Goal: Information Seeking & Learning: Learn about a topic

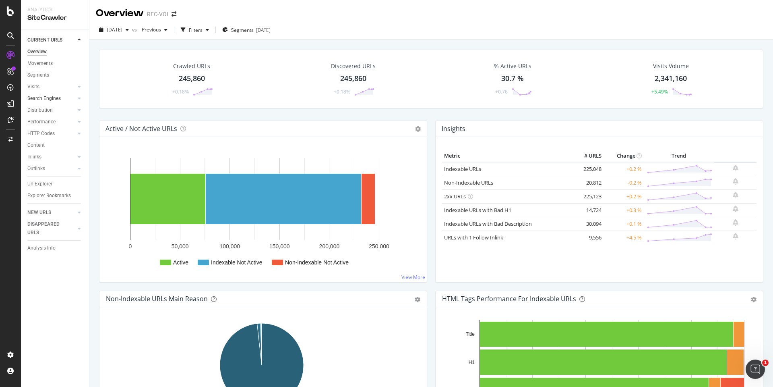
click at [69, 100] on div at bounding box center [71, 98] width 8 height 8
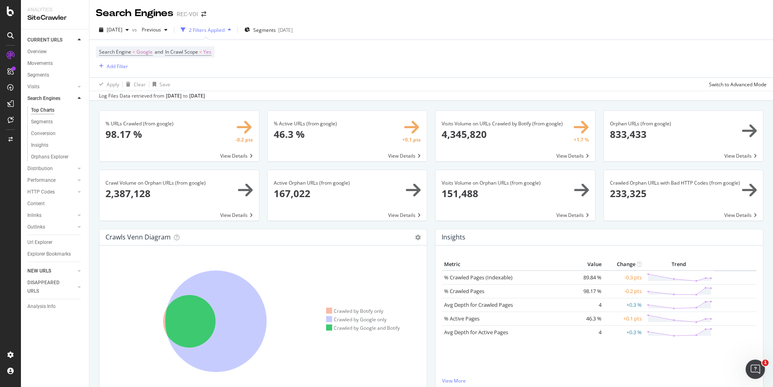
click at [60, 270] on link "NEW URLS" at bounding box center [51, 271] width 48 height 8
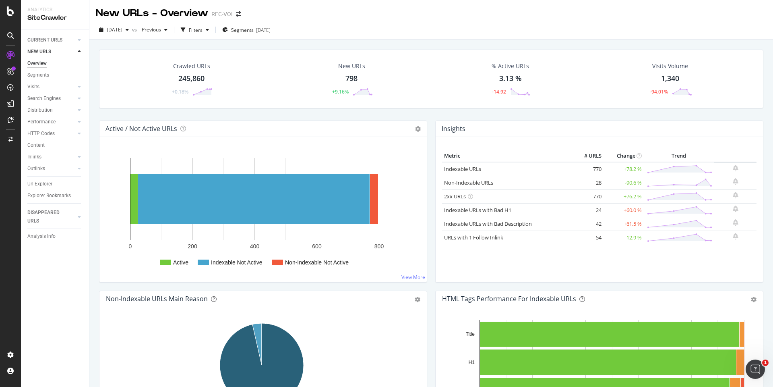
click at [52, 216] on div "DISAPPEARED URLS" at bounding box center [47, 216] width 41 height 17
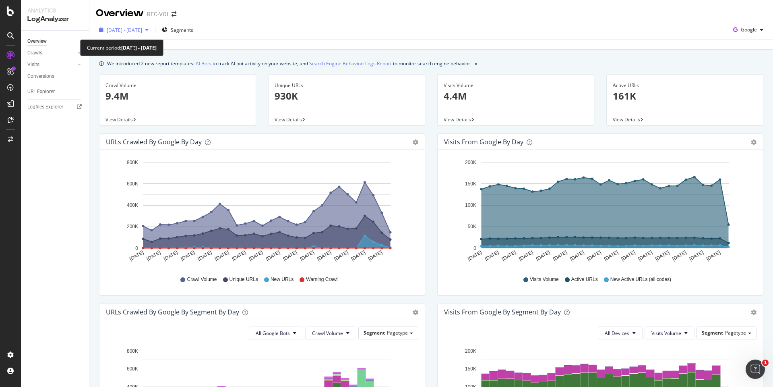
click at [152, 28] on div "button" at bounding box center [147, 29] width 10 height 5
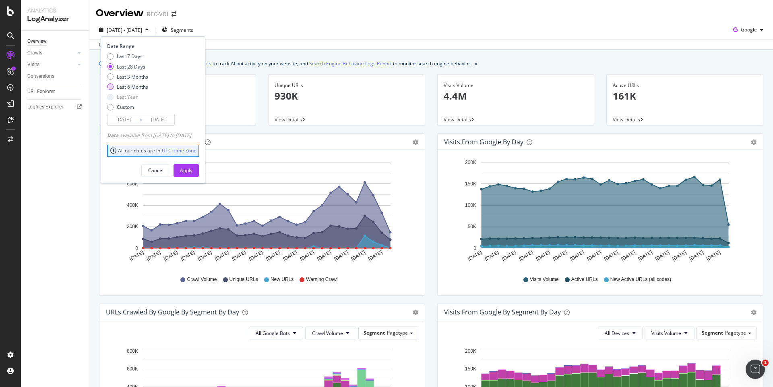
click at [134, 85] on div "Last 6 Months" at bounding box center [132, 86] width 31 height 7
type input "2025/03/05"
click at [199, 171] on button "Apply" at bounding box center [186, 170] width 25 height 13
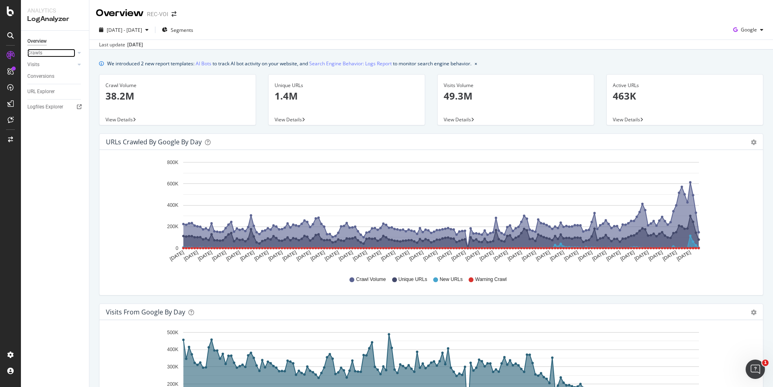
drag, startPoint x: 74, startPoint y: 52, endPoint x: 66, endPoint y: 65, distance: 14.6
click at [74, 52] on div at bounding box center [71, 53] width 8 height 8
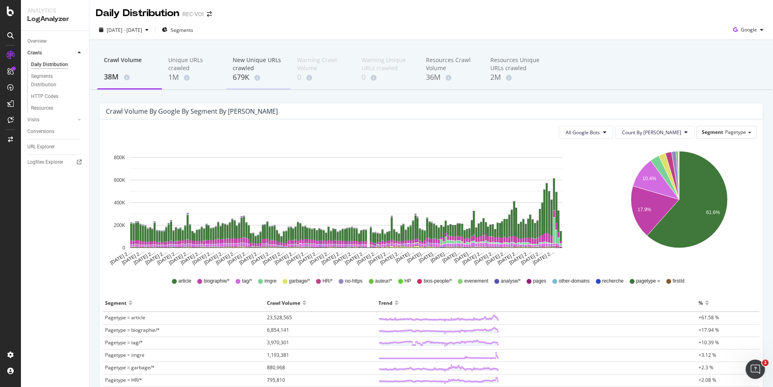
click at [245, 68] on div "New Unique URLs crawled" at bounding box center [259, 64] width 52 height 16
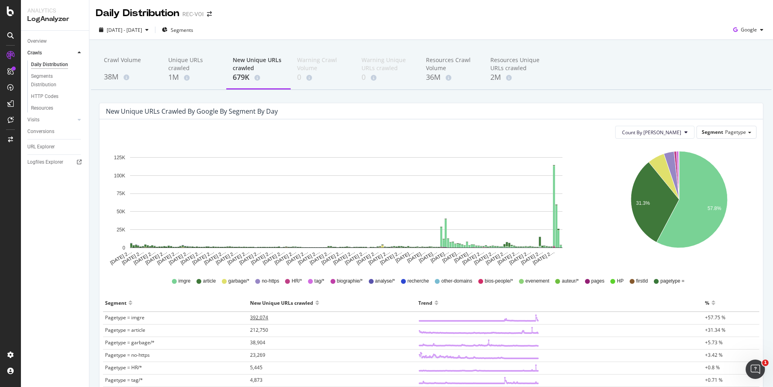
click at [263, 319] on span "392,074" at bounding box center [259, 317] width 18 height 7
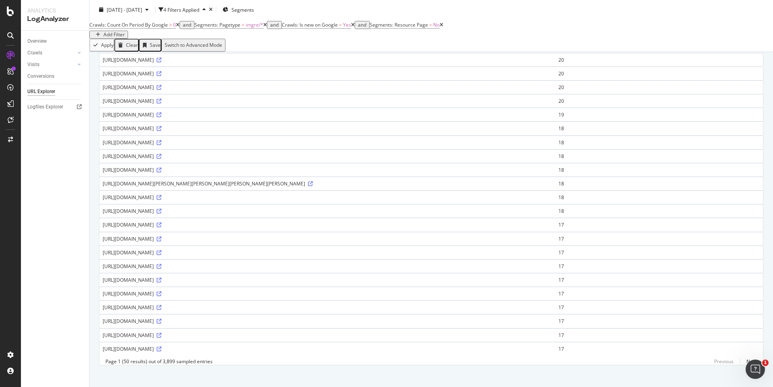
scroll to position [508, 0]
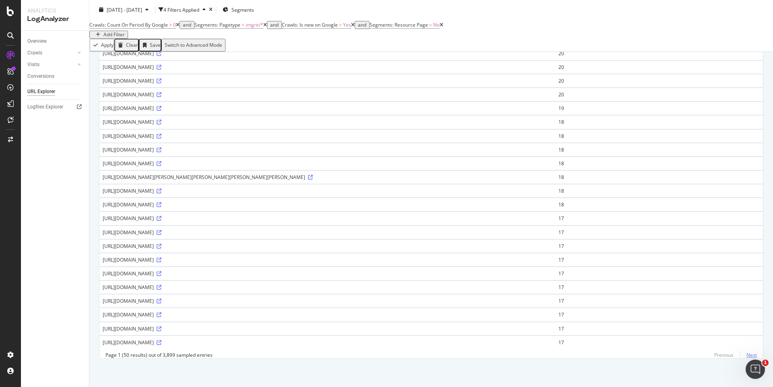
click at [750, 355] on link "Next" at bounding box center [748, 355] width 17 height 12
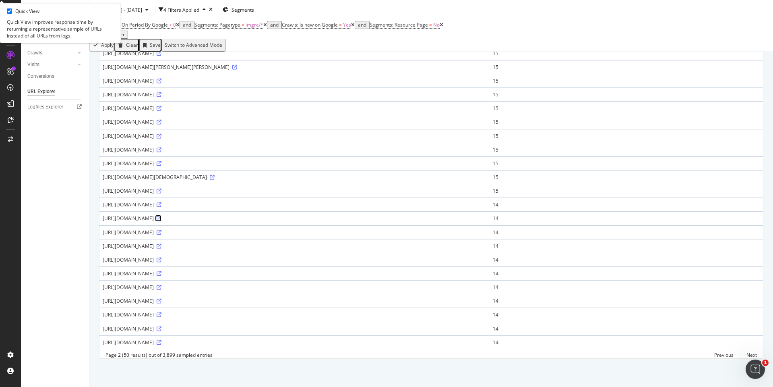
click at [162, 216] on icon at bounding box center [159, 218] width 5 height 5
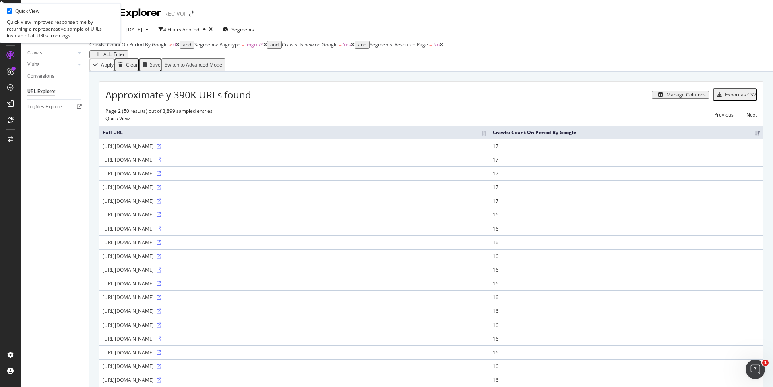
scroll to position [0, 0]
click at [738, 98] on div "Export as CSV" at bounding box center [741, 95] width 31 height 6
click at [740, 98] on div "Export as CSV" at bounding box center [741, 95] width 31 height 6
click at [594, 91] on div "Approximately 390K URLs found Manage Columns Export as CSV" at bounding box center [432, 92] width 664 height 20
click at [730, 98] on div "Export as CSV" at bounding box center [741, 95] width 31 height 6
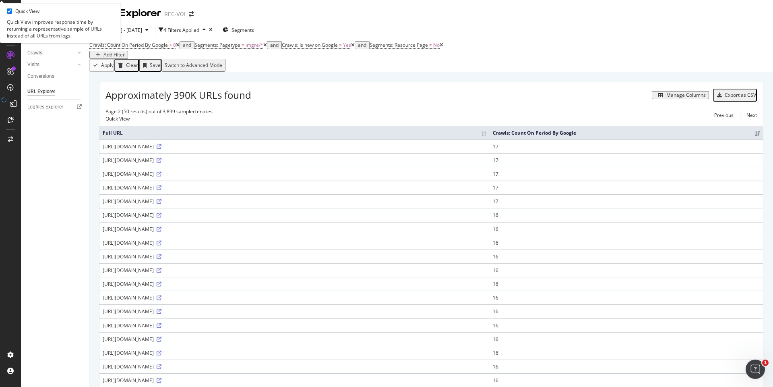
click at [730, 98] on div "Export as CSV" at bounding box center [741, 95] width 31 height 6
click at [727, 98] on div "Export as CSV" at bounding box center [741, 95] width 31 height 6
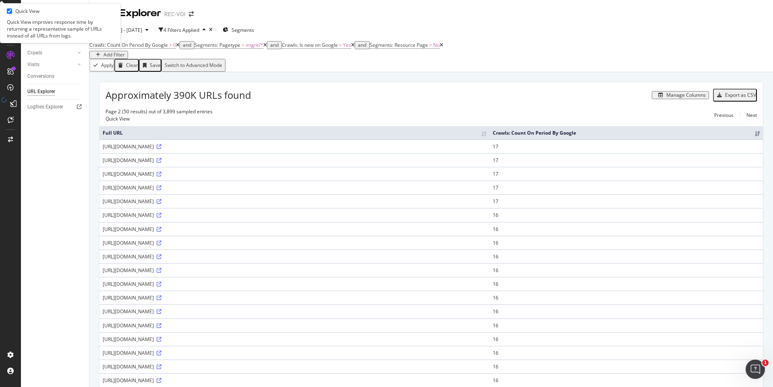
click at [727, 98] on div "Export as CSV" at bounding box center [741, 95] width 31 height 6
click at [198, 164] on div "https://www.voici.fr/imgre/fit/%7e1%7evoi%7e2024%7e08%7e06%7ec1238305-1fed-4f5c…" at bounding box center [295, 160] width 384 height 7
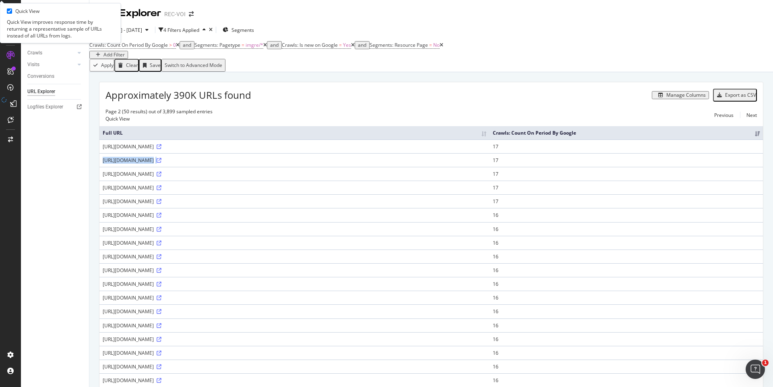
click at [198, 164] on div "https://www.voici.fr/imgre/fit/%7e1%7evoi%7e2024%7e08%7e06%7ec1238305-1fed-4f5c…" at bounding box center [295, 160] width 384 height 7
click at [487, 164] on div "https://www.voici.fr/imgre/fit/%7e1%7evoi%7e2024%7e08%7e06%7ec1238305-1fed-4f5c…" at bounding box center [295, 160] width 384 height 7
drag, startPoint x: 551, startPoint y: 170, endPoint x: 147, endPoint y: 167, distance: 403.7
click at [147, 164] on div "https://www.voici.fr/imgre/fit/%7e1%7evoi%7e2024%7e08%7e06%7ec1238305-1fed-4f5c…" at bounding box center [295, 160] width 384 height 7
copy div "/imgre/fit/%7e1%7evoi%7e2024%7e08%7e06%7ec1238305-1fed-4f5c-9583-dc188d5d1389.j…"
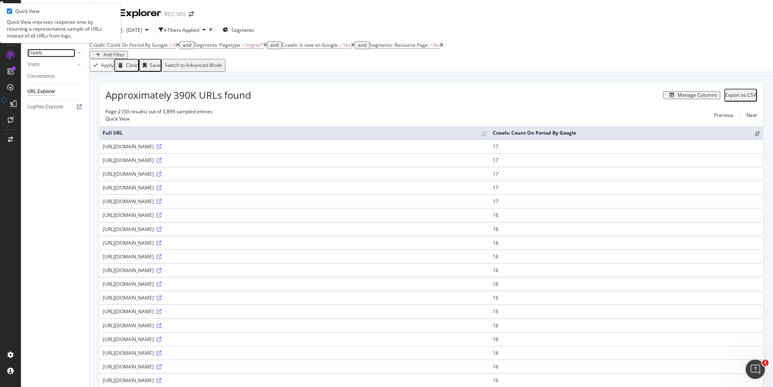
click at [58, 51] on link "Crawls" at bounding box center [51, 53] width 48 height 8
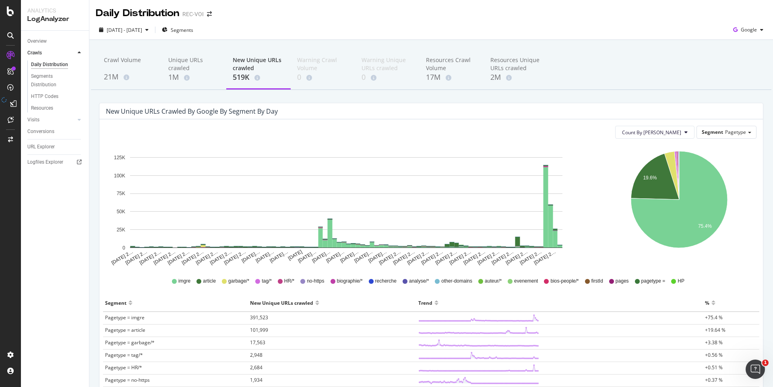
click at [304, 31] on div "2025 Jun. 5th - Sep. 4th Segments Google" at bounding box center [431, 31] width 684 height 16
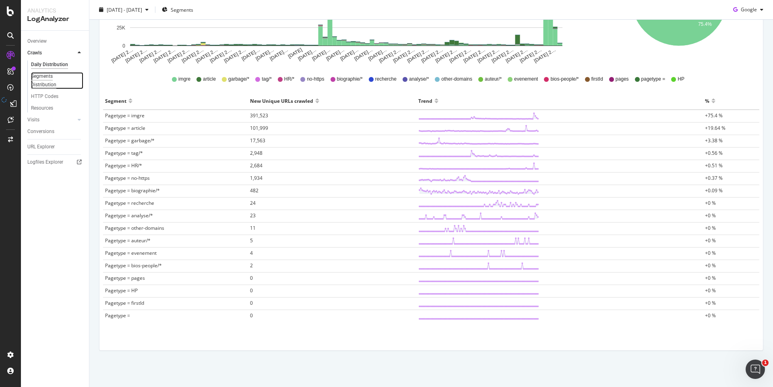
click at [53, 79] on div "Segments Distribution" at bounding box center [53, 80] width 45 height 17
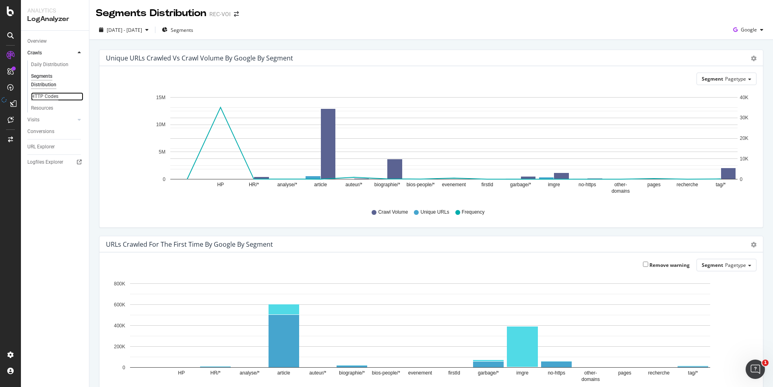
click at [50, 95] on div "HTTP Codes" at bounding box center [44, 96] width 27 height 8
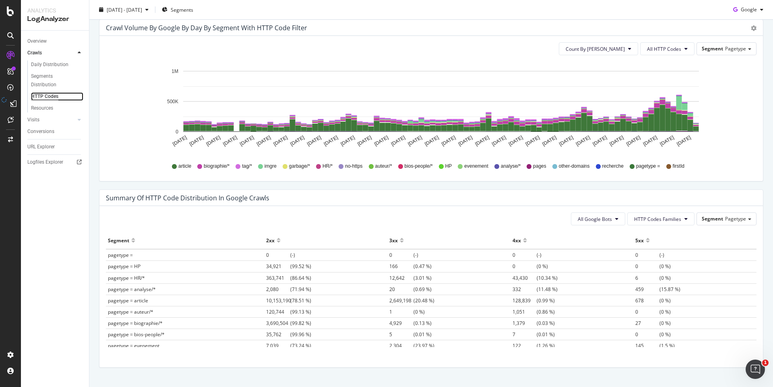
scroll to position [446, 0]
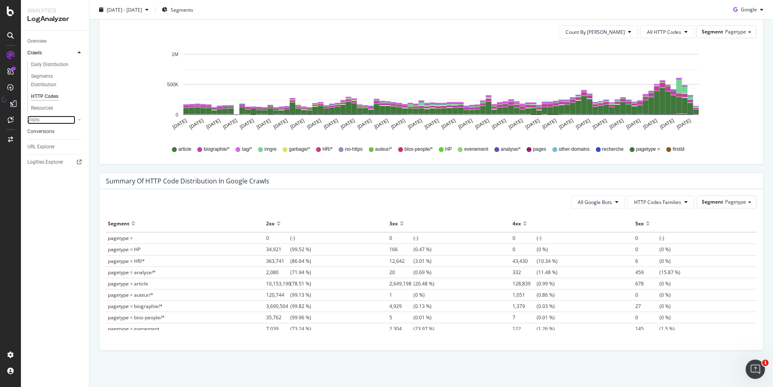
click at [70, 121] on div at bounding box center [71, 120] width 8 height 8
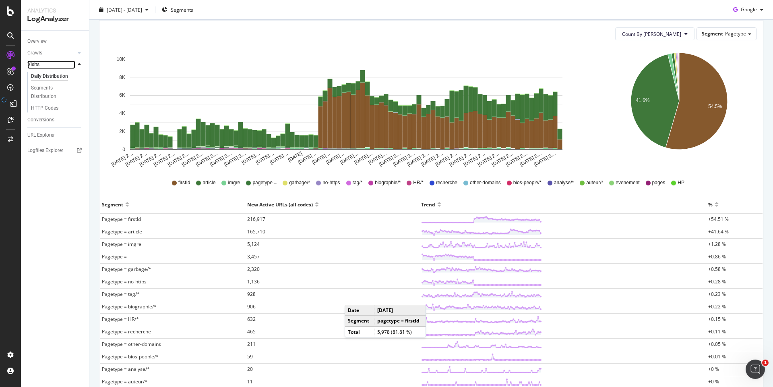
scroll to position [158, 0]
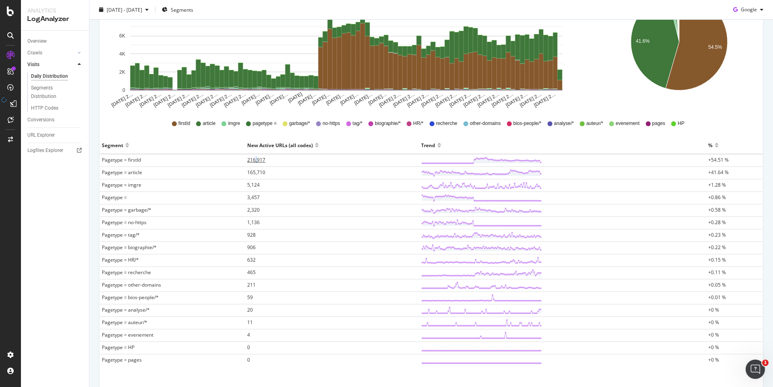
click at [254, 161] on span "216,917" at bounding box center [256, 159] width 18 height 7
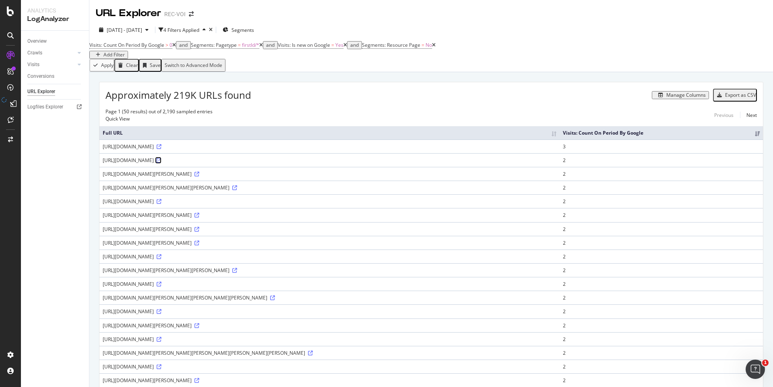
click at [162, 163] on icon at bounding box center [159, 160] width 5 height 5
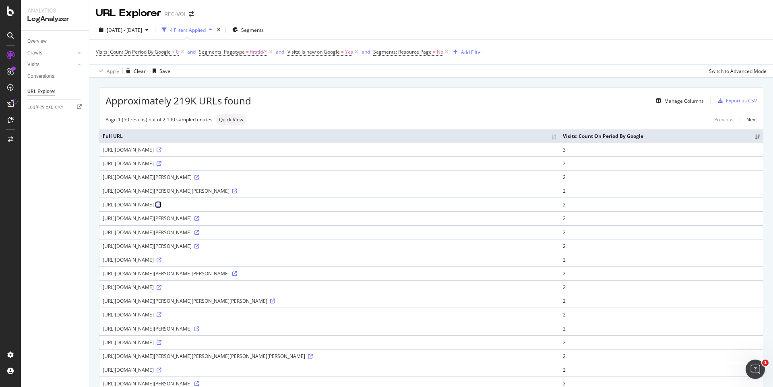
click at [162, 207] on icon at bounding box center [159, 204] width 5 height 5
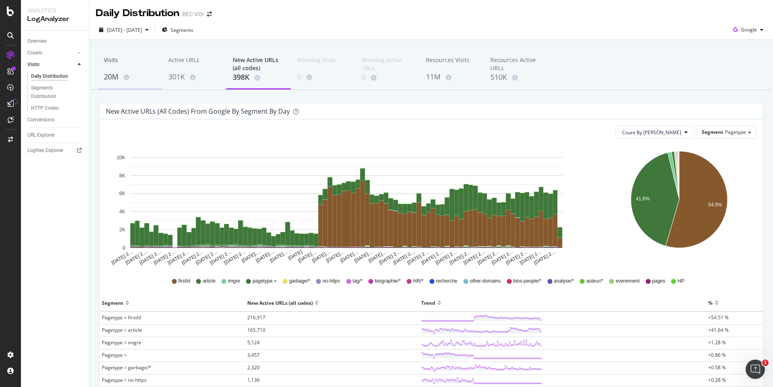
click at [116, 78] on div "20M" at bounding box center [130, 77] width 52 height 10
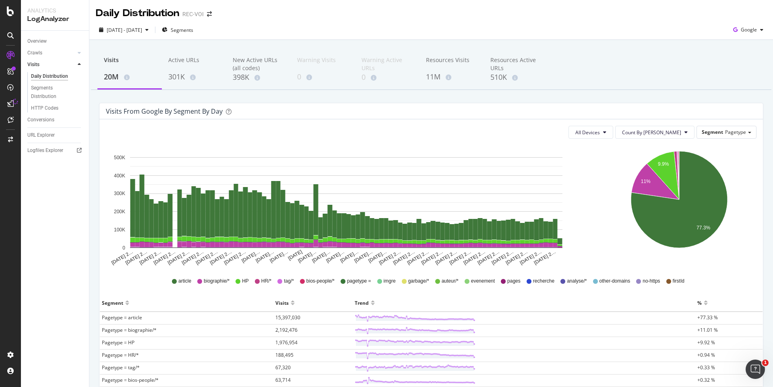
click at [652, 283] on span "no-https" at bounding box center [651, 281] width 17 height 7
click at [637, 282] on icon at bounding box center [639, 281] width 5 height 5
click at [607, 283] on span "other-domains" at bounding box center [615, 281] width 31 height 7
click at [600, 282] on span "other-domains" at bounding box center [615, 281] width 31 height 7
click at [726, 134] on span "Pagetype" at bounding box center [736, 132] width 21 height 7
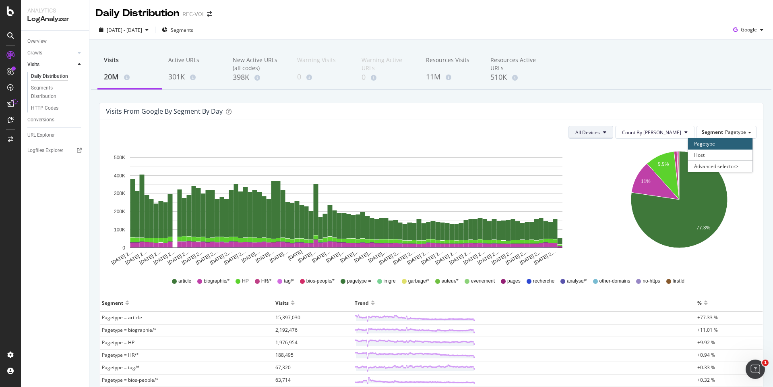
click at [600, 134] on span "All Devices" at bounding box center [588, 132] width 25 height 7
click at [193, 31] on span "Segments" at bounding box center [182, 30] width 23 height 7
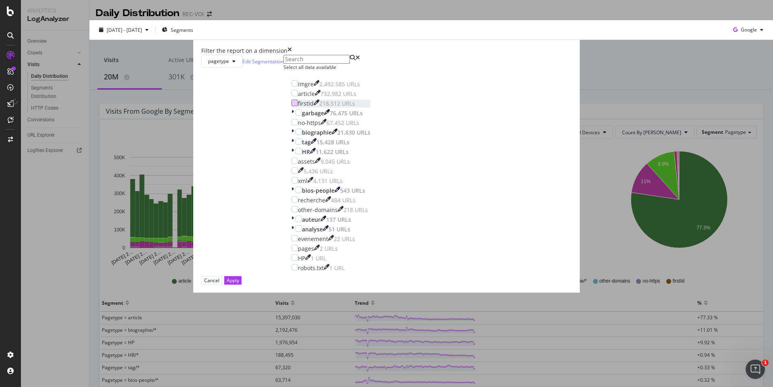
click at [298, 106] on div "modal" at bounding box center [295, 103] width 6 height 6
click at [239, 284] on div "Apply" at bounding box center [233, 280] width 12 height 8
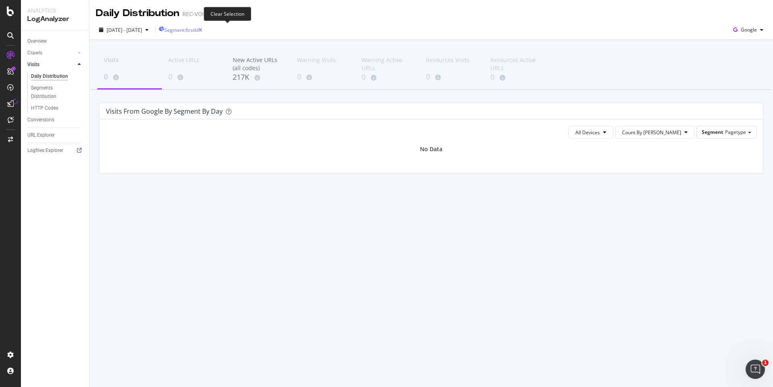
click at [202, 31] on icon "button" at bounding box center [201, 30] width 4 height 5
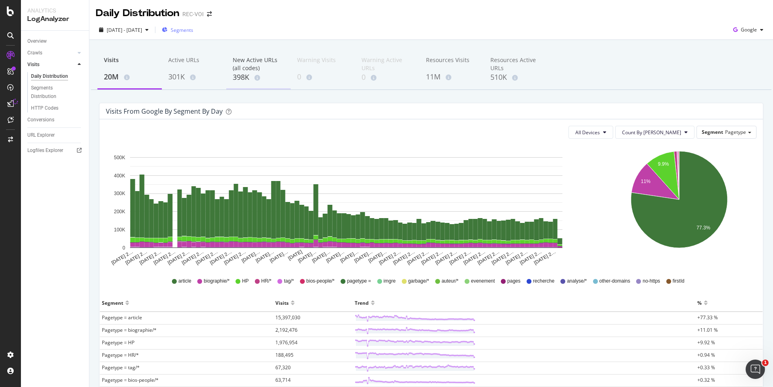
click at [243, 75] on div "398K" at bounding box center [259, 77] width 52 height 10
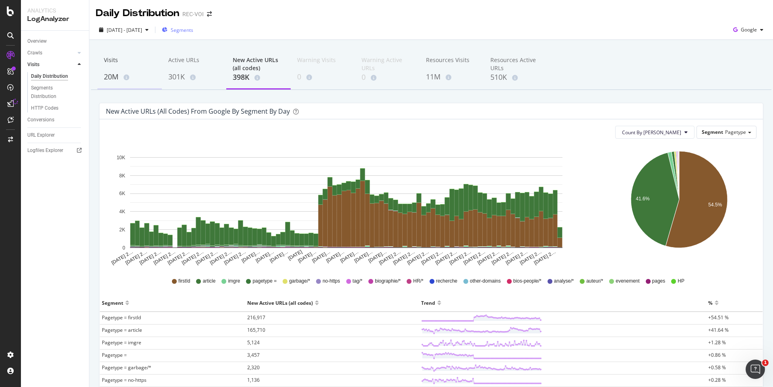
click at [107, 75] on div "20M" at bounding box center [130, 77] width 52 height 10
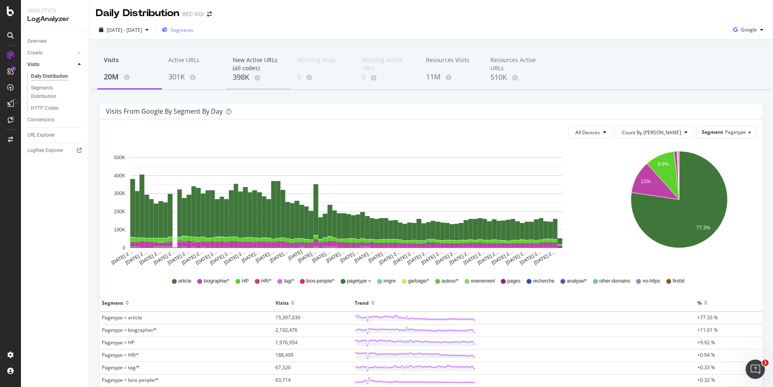
click at [242, 77] on div "398K" at bounding box center [259, 77] width 52 height 10
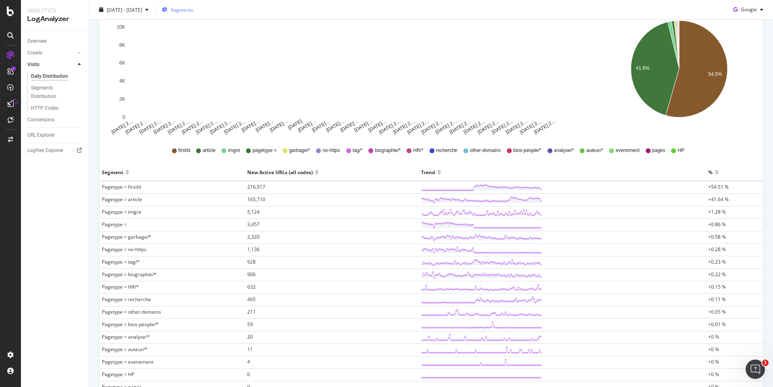
scroll to position [120, 0]
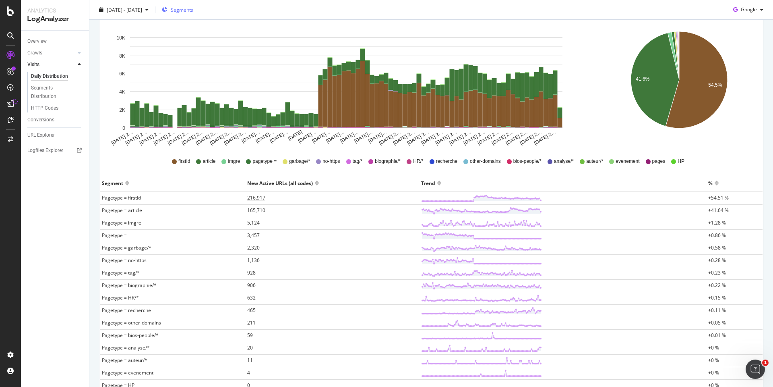
click at [260, 200] on span "216,917" at bounding box center [256, 197] width 18 height 7
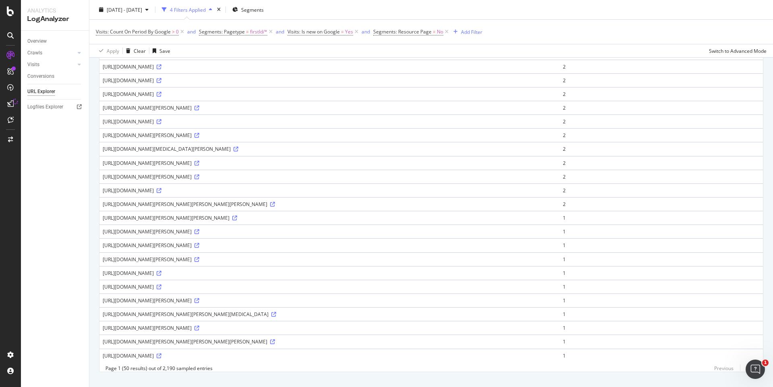
scroll to position [522, 0]
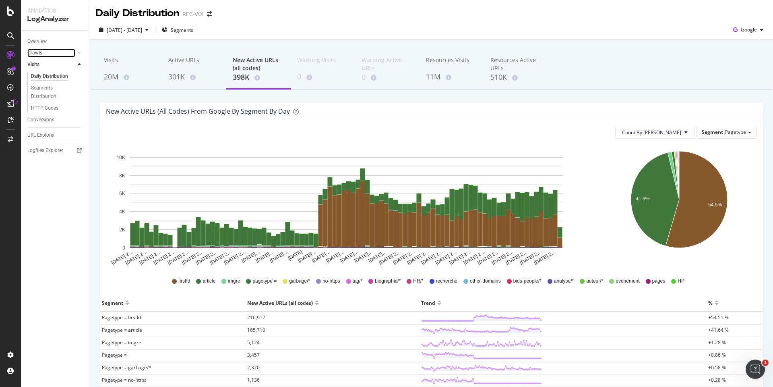
click at [42, 52] on link "Crawls" at bounding box center [51, 53] width 48 height 8
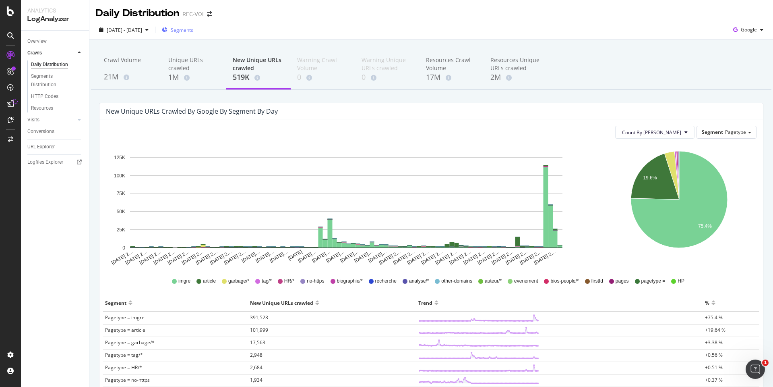
click at [197, 32] on button "Segments" at bounding box center [178, 29] width 38 height 13
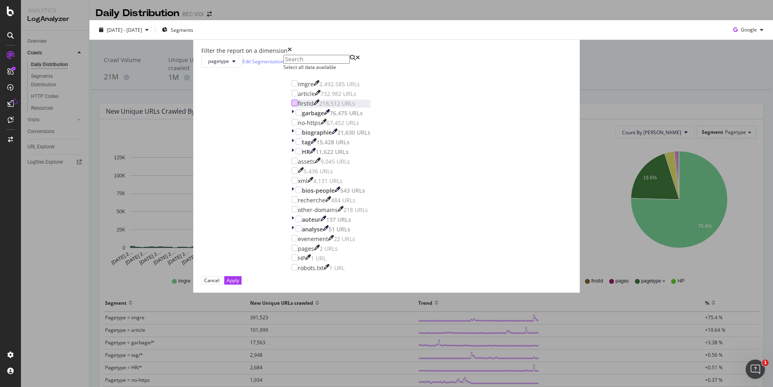
click at [298, 106] on div "modal" at bounding box center [295, 103] width 6 height 6
click at [242, 284] on button "Apply" at bounding box center [232, 280] width 17 height 8
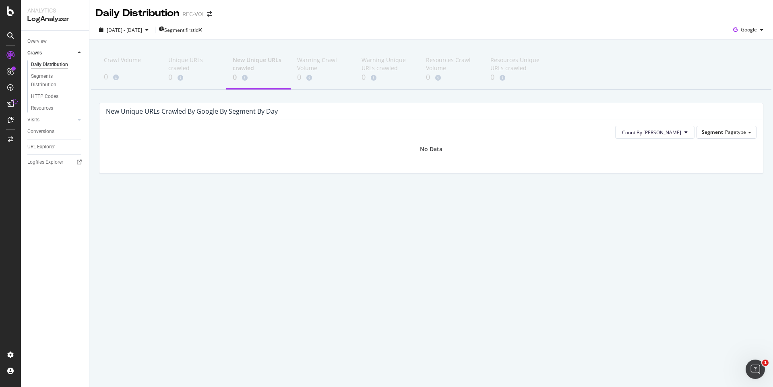
click at [116, 70] on div "Crawl Volume" at bounding box center [130, 63] width 52 height 15
click at [202, 29] on icon "button" at bounding box center [201, 30] width 4 height 5
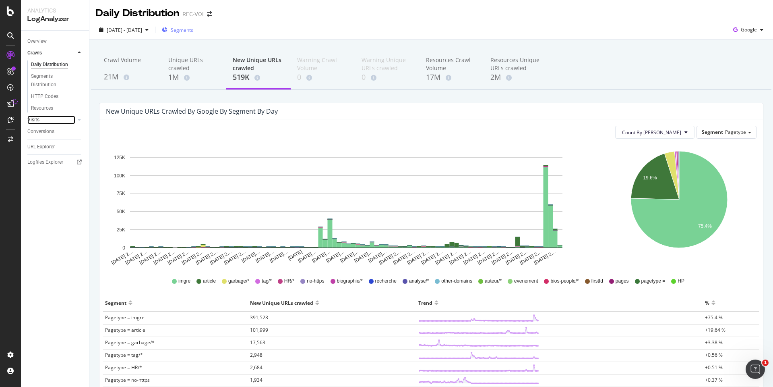
click at [52, 122] on link "Visits" at bounding box center [51, 120] width 48 height 8
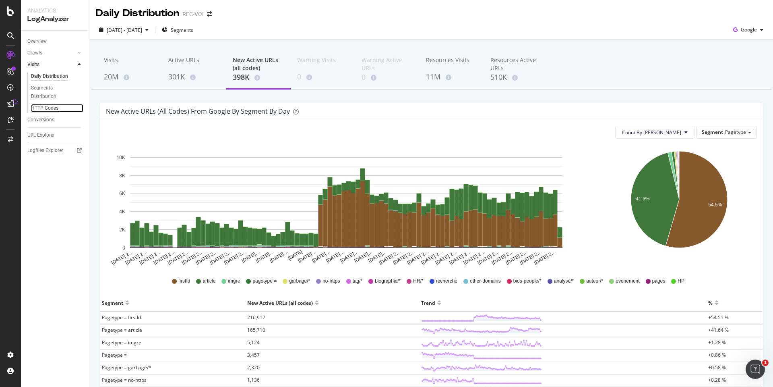
click at [50, 106] on div "HTTP Codes" at bounding box center [44, 108] width 27 height 8
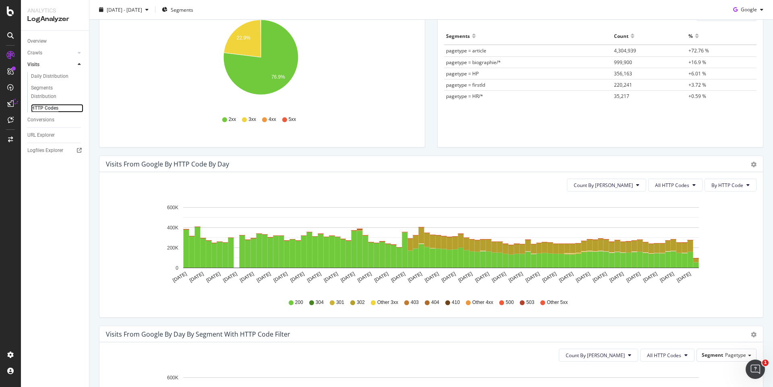
scroll to position [130, 0]
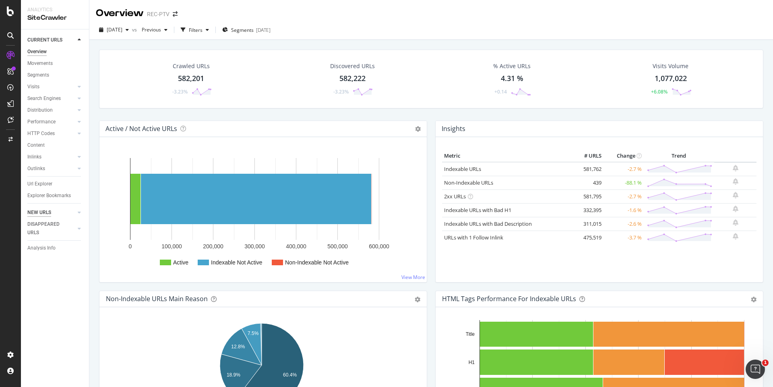
click at [40, 211] on div "NEW URLS" at bounding box center [39, 212] width 24 height 8
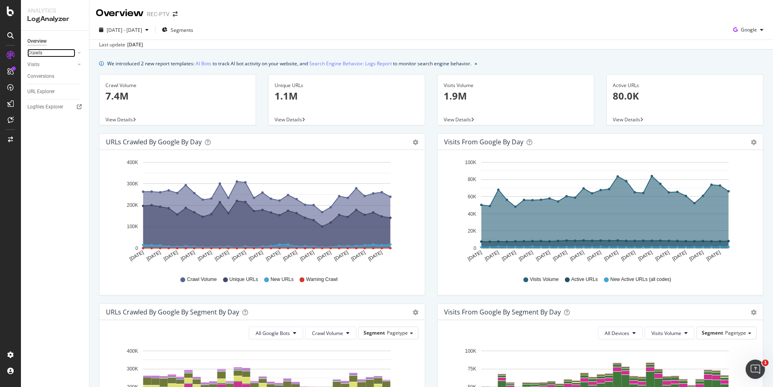
click at [56, 51] on link "Crawls" at bounding box center [51, 53] width 48 height 8
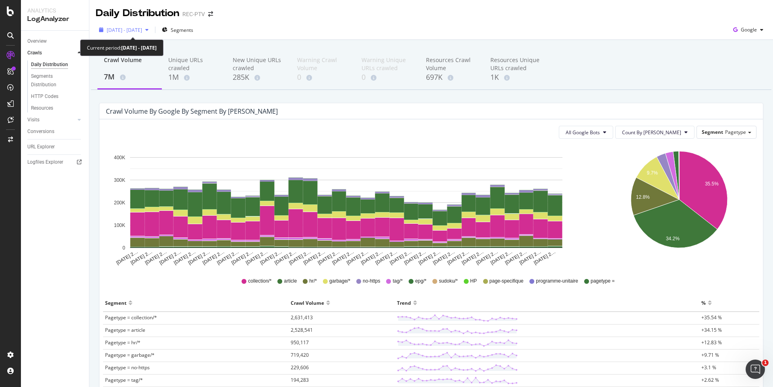
click at [142, 32] on span "[DATE] - [DATE]" at bounding box center [124, 30] width 35 height 7
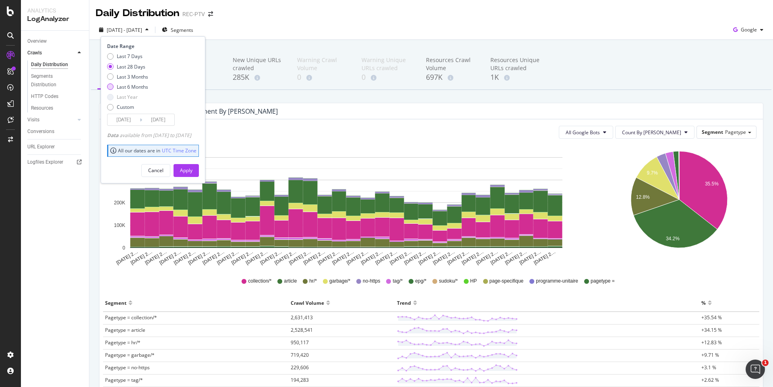
click at [135, 84] on div "Last 6 Months" at bounding box center [132, 86] width 31 height 7
type input "2025/03/04"
click at [199, 172] on button "Apply" at bounding box center [186, 170] width 25 height 13
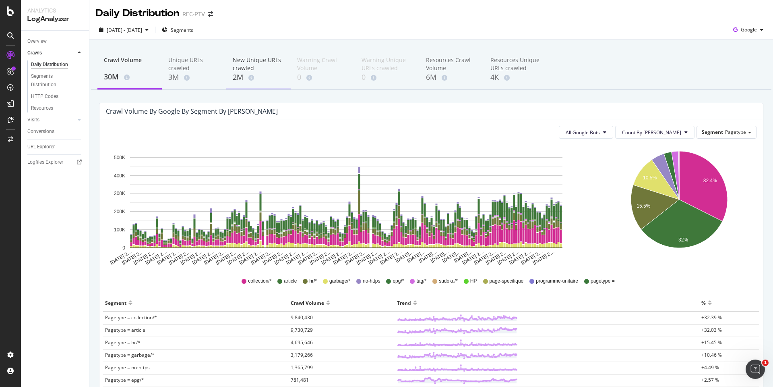
click at [247, 64] on div "New Unique URLs crawled" at bounding box center [259, 64] width 52 height 16
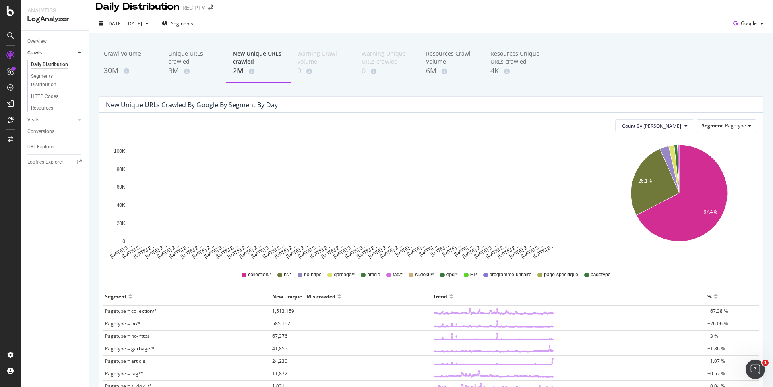
scroll to position [27, 0]
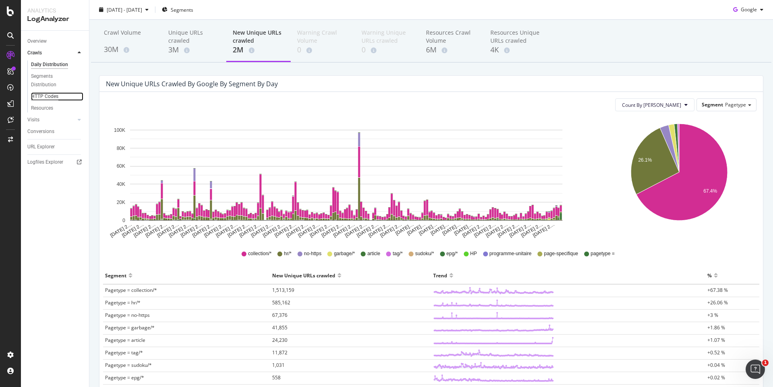
click at [50, 93] on div "HTTP Codes" at bounding box center [44, 96] width 27 height 8
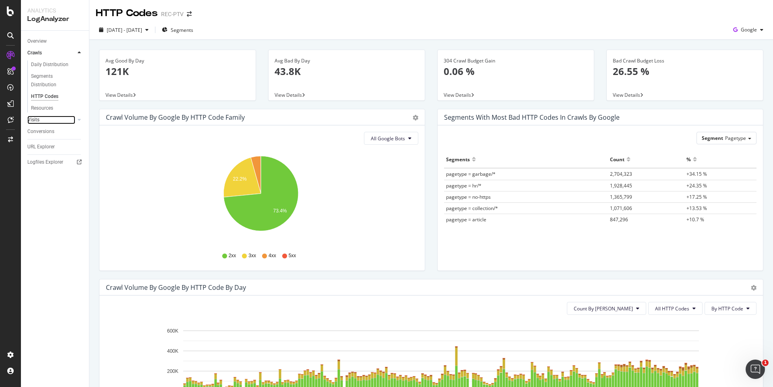
click at [44, 123] on link "Visits" at bounding box center [51, 120] width 48 height 8
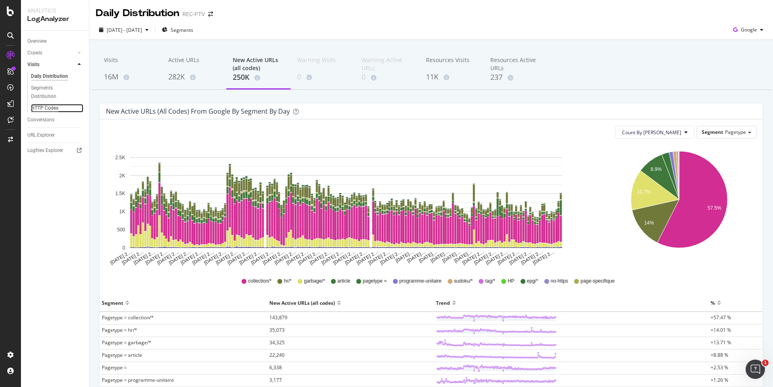
click at [53, 109] on div "HTTP Codes" at bounding box center [44, 108] width 27 height 8
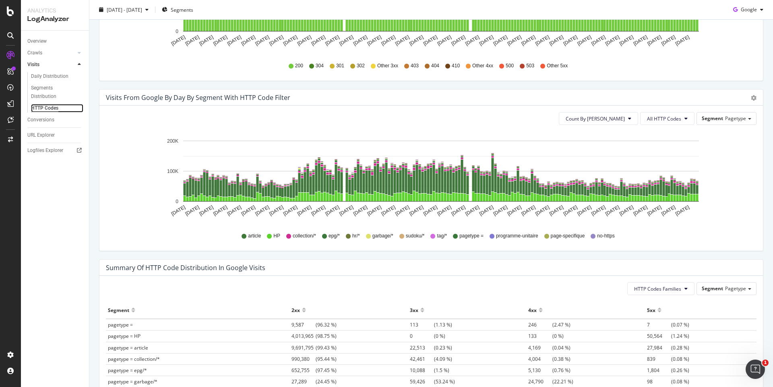
scroll to position [446, 0]
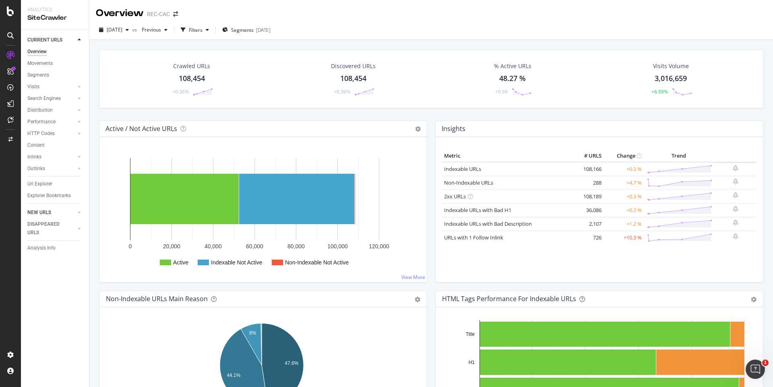
click at [59, 214] on link "NEW URLS" at bounding box center [51, 212] width 48 height 8
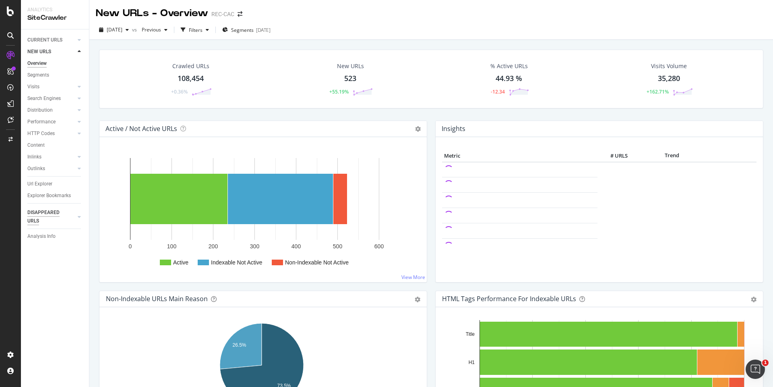
click at [62, 211] on div "DISAPPEARED URLS" at bounding box center [47, 216] width 41 height 17
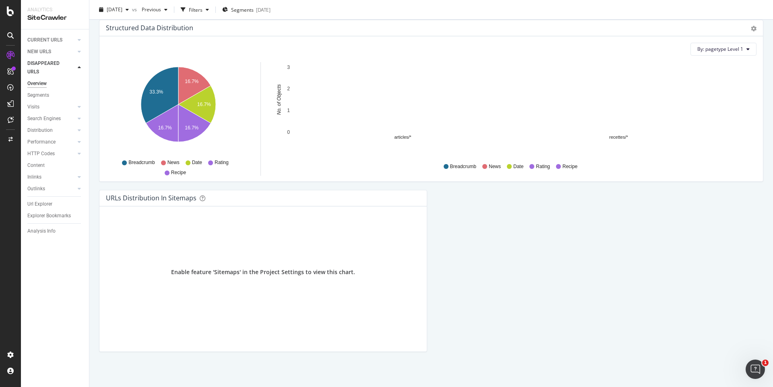
scroll to position [782, 0]
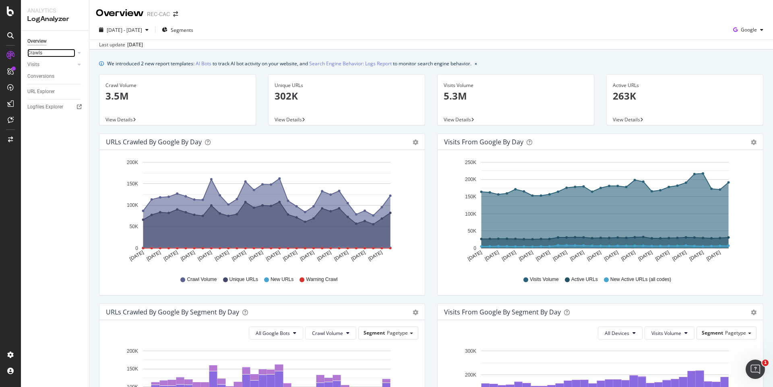
click at [50, 53] on link "Crawls" at bounding box center [51, 53] width 48 height 8
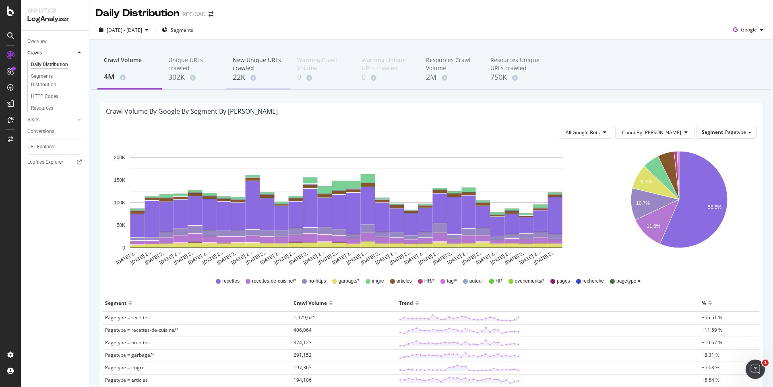
click at [239, 79] on div "22K" at bounding box center [259, 77] width 52 height 10
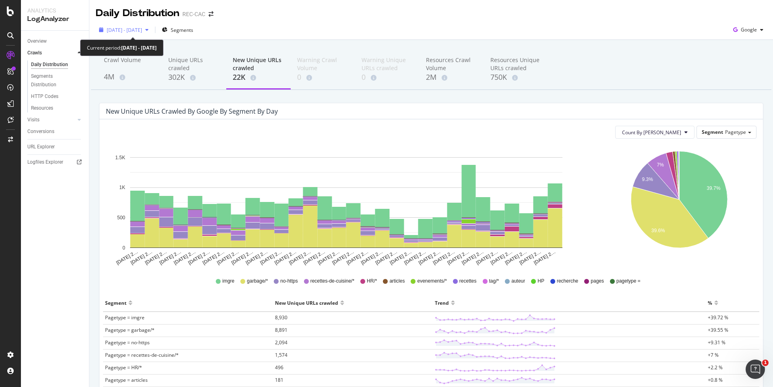
click at [127, 29] on span "[DATE] - [DATE]" at bounding box center [124, 30] width 35 height 7
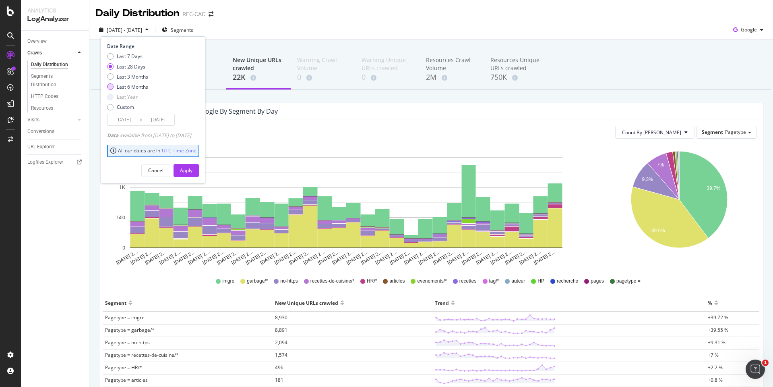
click at [140, 87] on div "Last 6 Months" at bounding box center [132, 86] width 31 height 7
type input "[DATE]"
click at [193, 170] on div "Apply" at bounding box center [186, 170] width 12 height 7
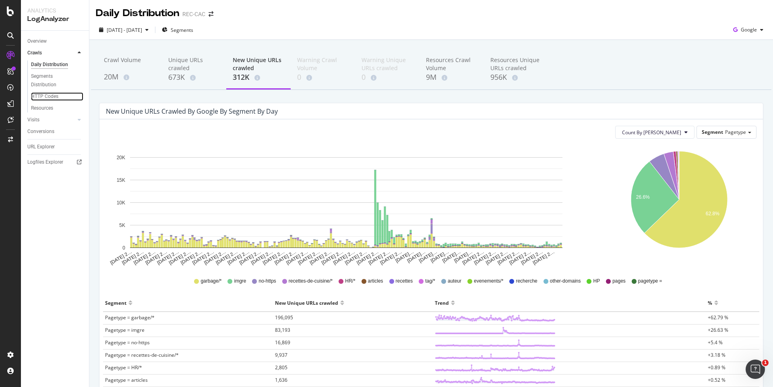
click at [45, 95] on div "HTTP Codes" at bounding box center [44, 96] width 27 height 8
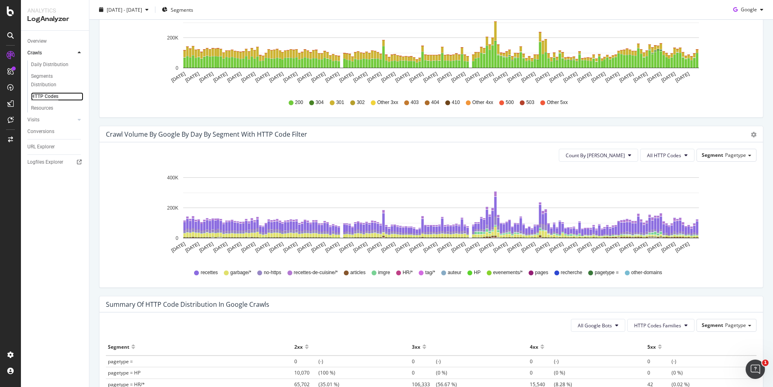
scroll to position [234, 0]
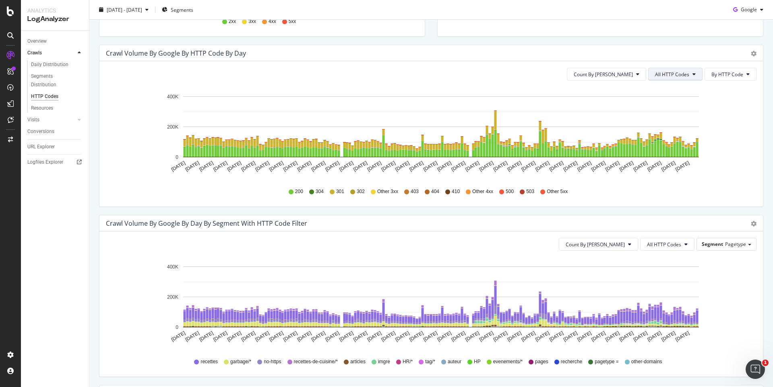
click at [673, 77] on span "All HTTP Codes" at bounding box center [672, 74] width 34 height 7
click at [674, 116] on span "Bad HTTP Codes" at bounding box center [671, 119] width 41 height 7
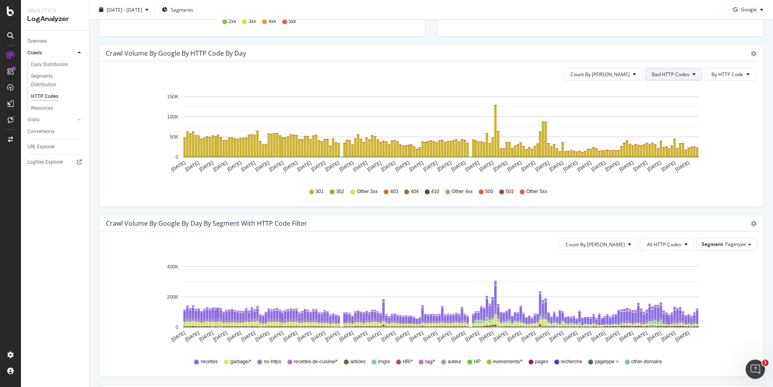
click at [668, 68] on button "Bad HTTP Codes" at bounding box center [674, 74] width 58 height 13
click at [672, 166] on span "5xx family" at bounding box center [667, 164] width 41 height 7
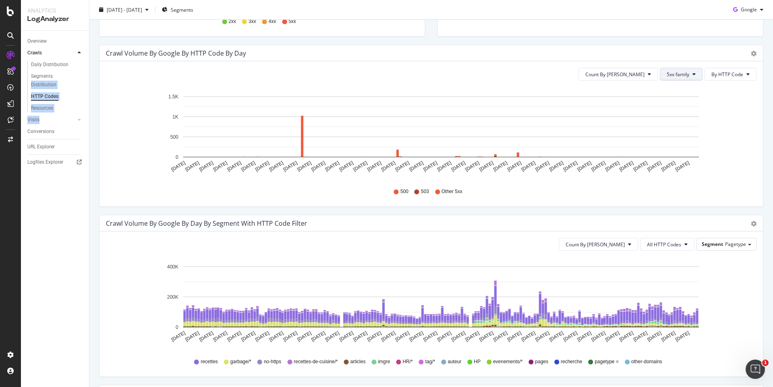
click at [661, 75] on button "5xx family" at bounding box center [681, 74] width 43 height 13
click at [668, 85] on div "All HTTP Codes" at bounding box center [682, 90] width 54 height 12
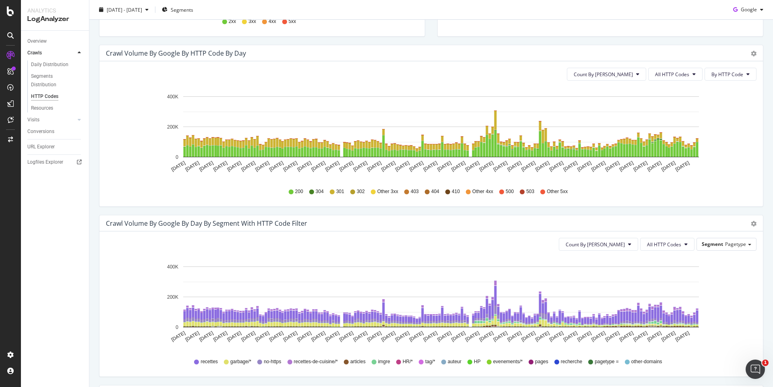
scroll to position [0, 0]
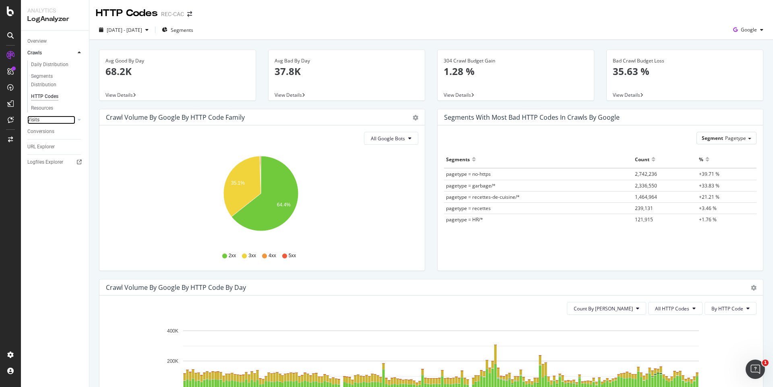
click at [51, 121] on link "Visits" at bounding box center [51, 120] width 48 height 8
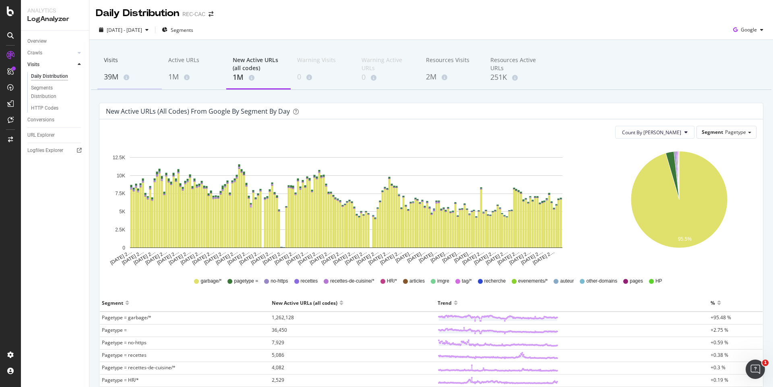
click at [112, 79] on div "39M" at bounding box center [130, 77] width 52 height 10
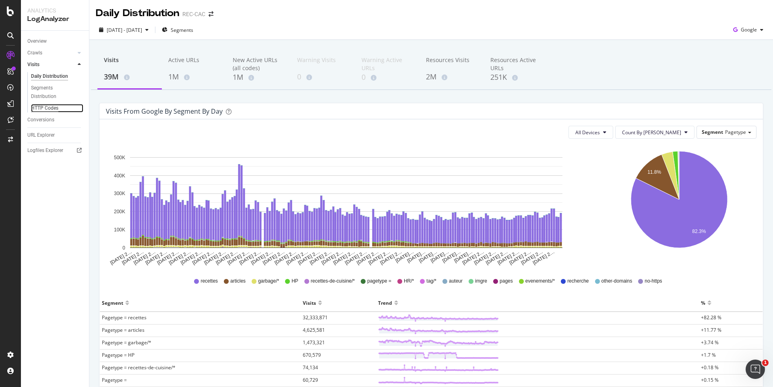
click at [52, 107] on div "HTTP Codes" at bounding box center [44, 108] width 27 height 8
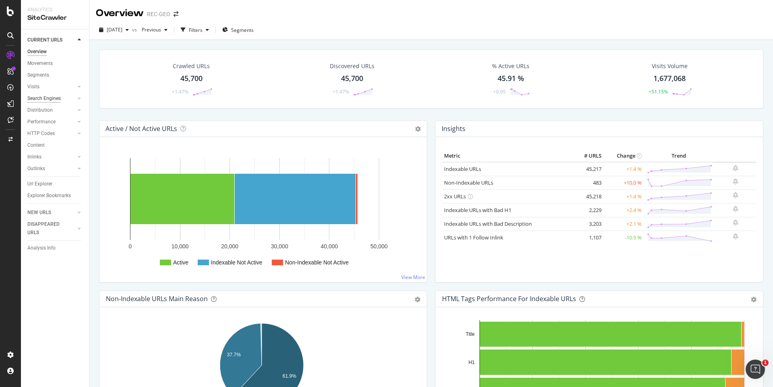
click at [54, 99] on div "Search Engines" at bounding box center [43, 98] width 33 height 8
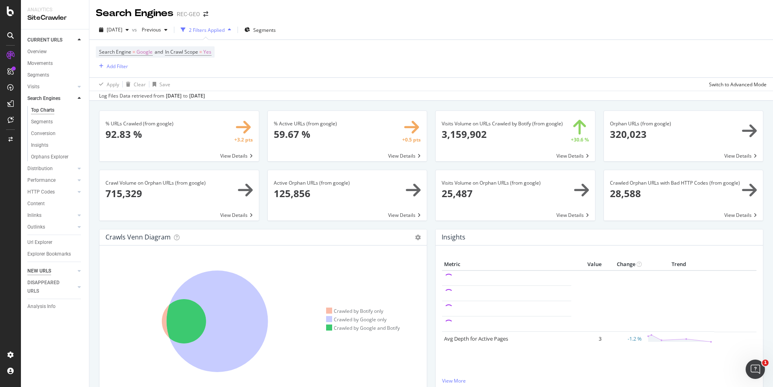
click at [41, 275] on div "NEW URLS" at bounding box center [39, 271] width 24 height 8
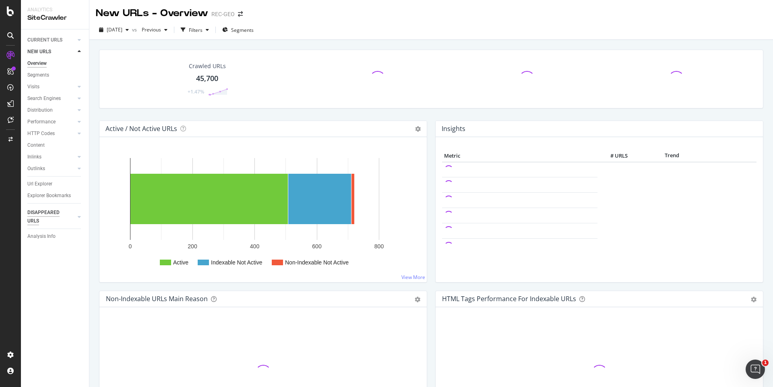
click at [59, 216] on div "DISAPPEARED URLS" at bounding box center [47, 216] width 41 height 17
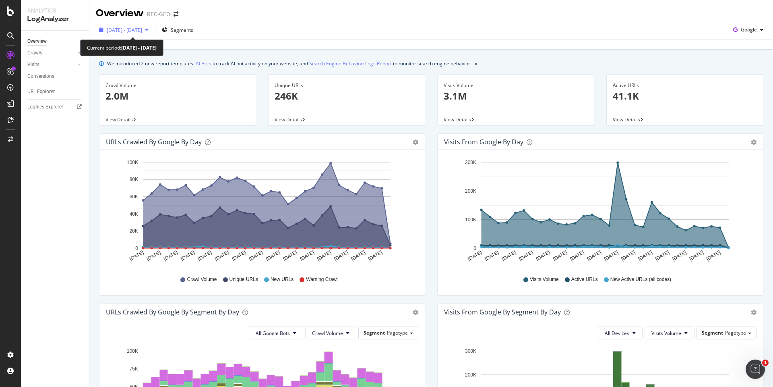
click at [142, 29] on span "[DATE] - [DATE]" at bounding box center [124, 30] width 35 height 7
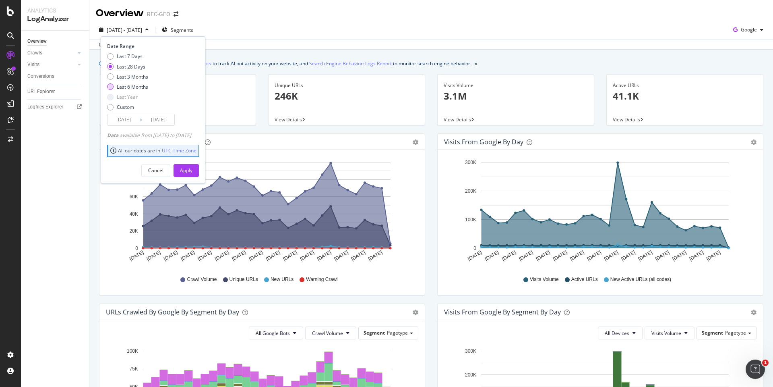
click at [144, 87] on div "Last 6 Months" at bounding box center [132, 86] width 31 height 7
type input "[DATE]"
click at [193, 168] on div "Apply" at bounding box center [186, 170] width 12 height 7
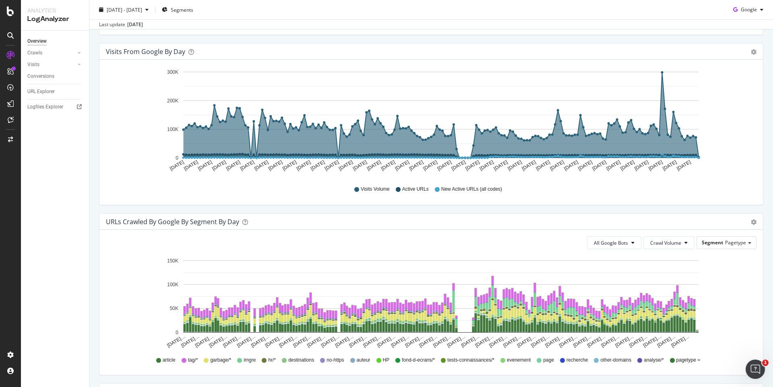
scroll to position [7, 0]
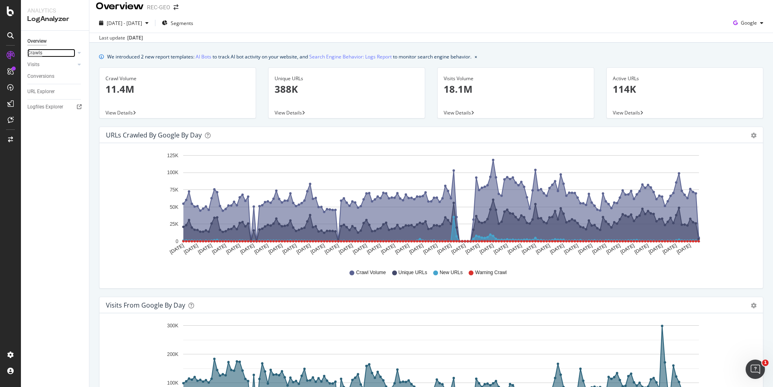
click at [33, 52] on div "Crawls" at bounding box center [34, 53] width 15 height 8
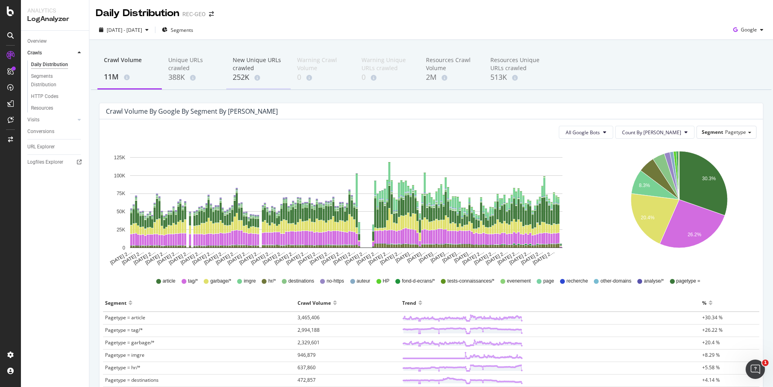
click at [243, 71] on div "New Unique URLs crawled" at bounding box center [259, 64] width 52 height 16
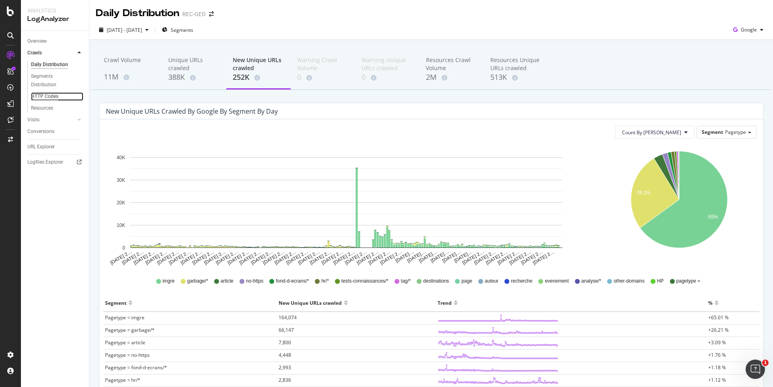
click at [43, 93] on div "HTTP Codes" at bounding box center [44, 96] width 27 height 8
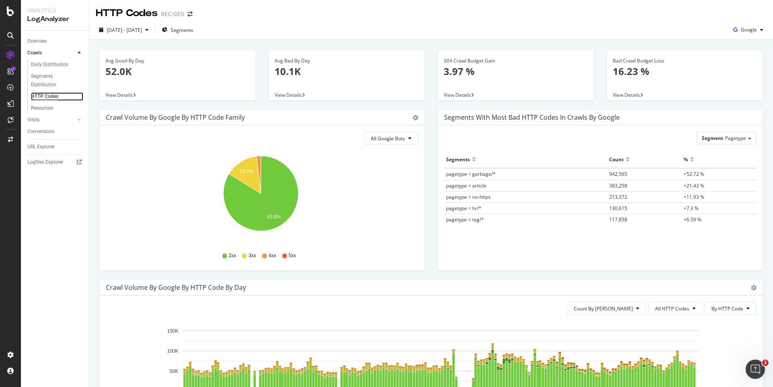
scroll to position [144, 0]
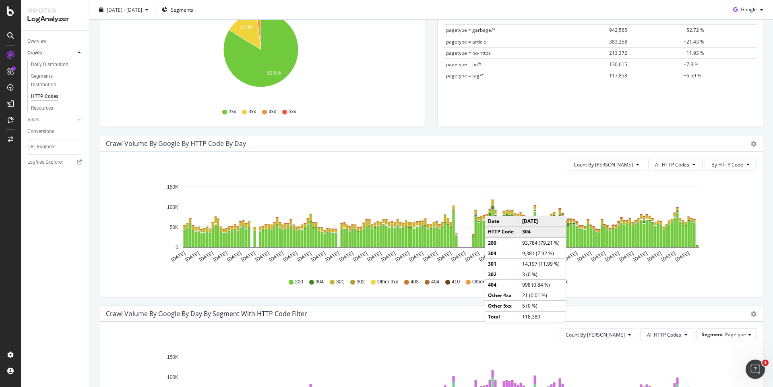
click at [493, 207] on rect "A chart." at bounding box center [493, 207] width 2 height 3
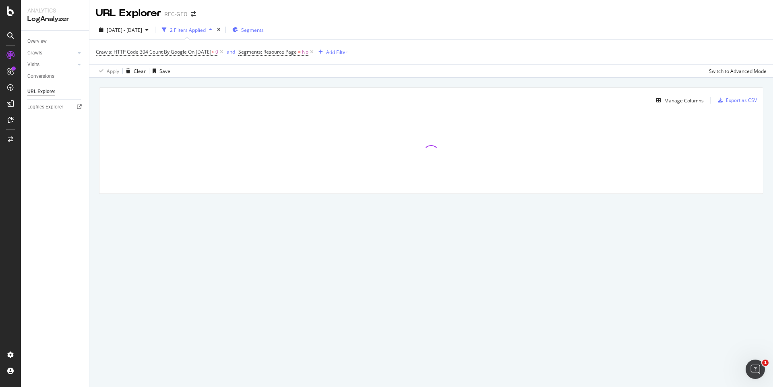
click at [263, 29] on span "Segments" at bounding box center [252, 30] width 23 height 7
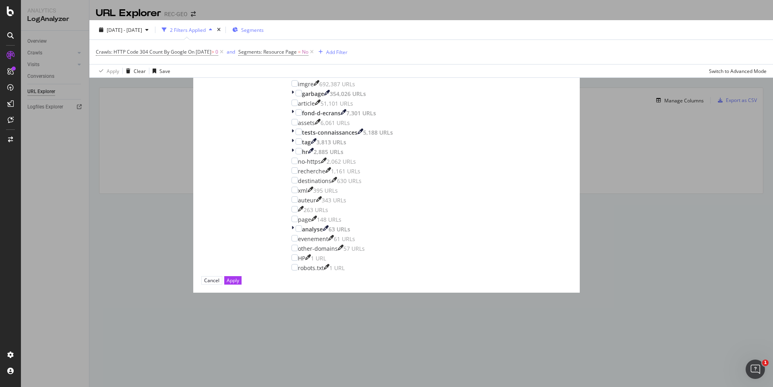
click at [263, 29] on div "Filter the report on a dimension pagetype Edit Segmentation Select all data ava…" at bounding box center [386, 193] width 773 height 387
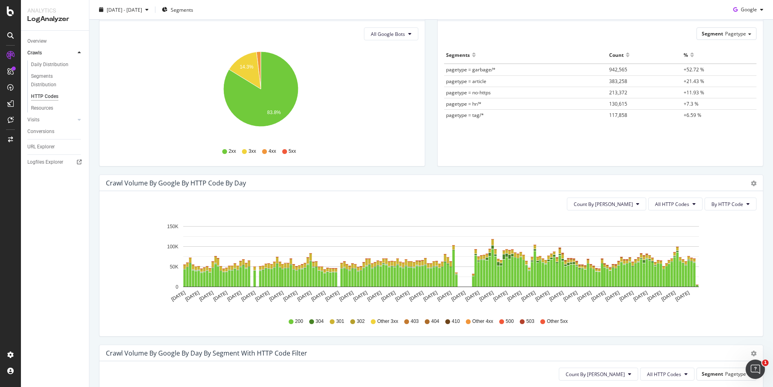
scroll to position [29, 0]
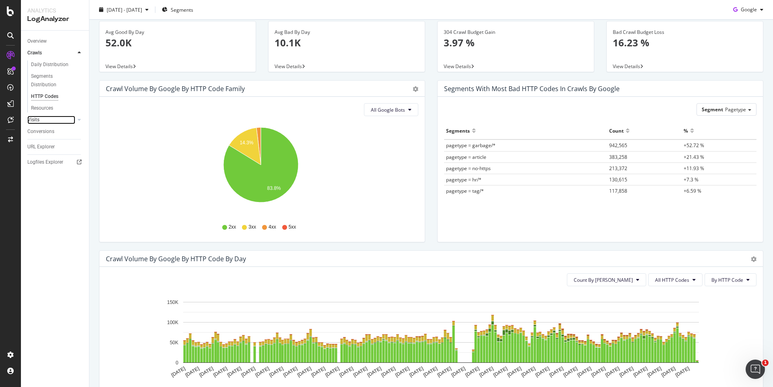
click at [48, 123] on link "Visits" at bounding box center [51, 120] width 48 height 8
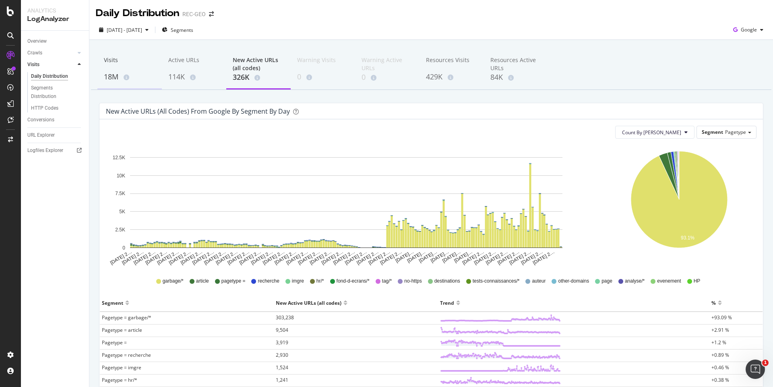
click at [116, 78] on div "18M" at bounding box center [130, 77] width 52 height 10
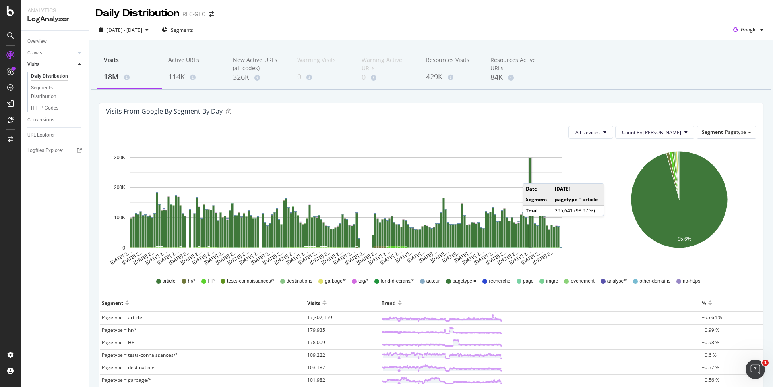
click at [531, 175] on rect "A chart." at bounding box center [531, 202] width 2 height 89
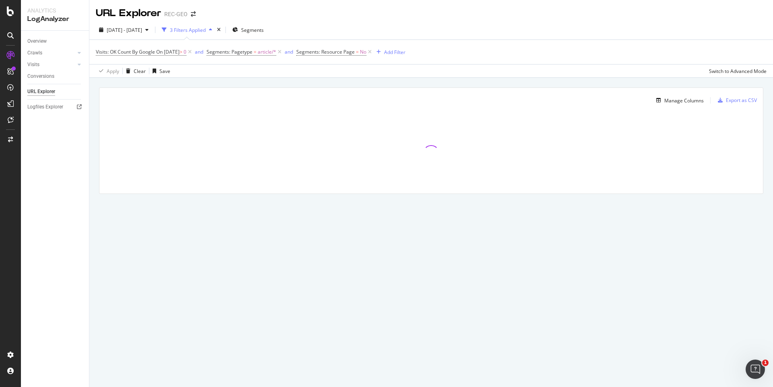
click at [261, 73] on div "Apply Clear Save Switch to Advanced Mode" at bounding box center [431, 70] width 684 height 13
click at [725, 100] on div "button" at bounding box center [720, 100] width 11 height 5
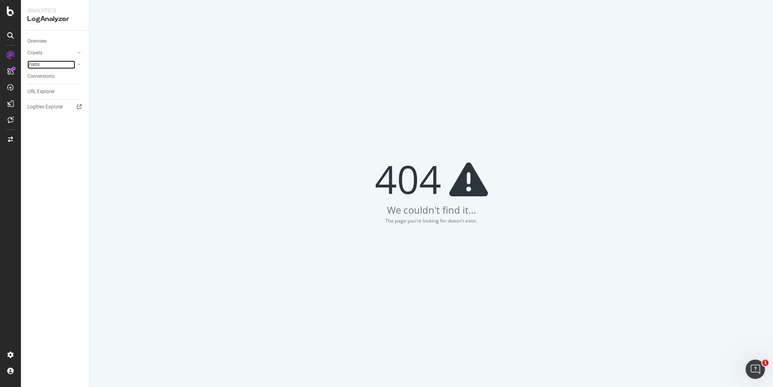
click at [46, 65] on link "Visits" at bounding box center [51, 64] width 48 height 8
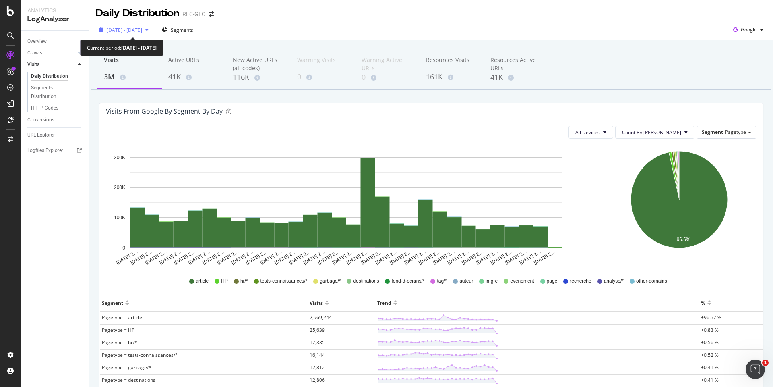
click at [142, 30] on span "[DATE] - [DATE]" at bounding box center [124, 30] width 35 height 7
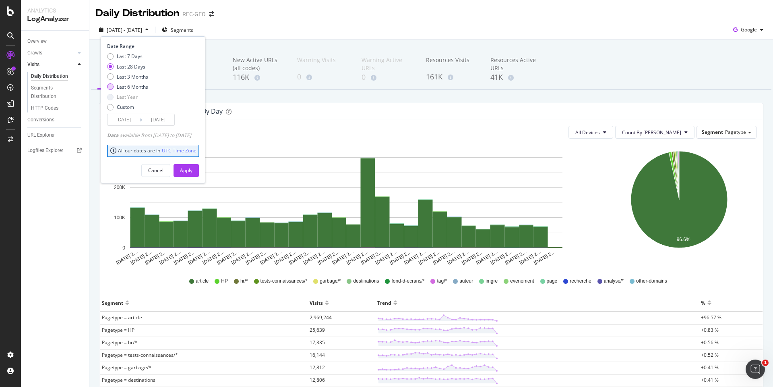
click at [131, 86] on div "Last 6 Months" at bounding box center [132, 86] width 31 height 7
type input "[DATE]"
click at [193, 167] on div "Apply" at bounding box center [186, 170] width 12 height 12
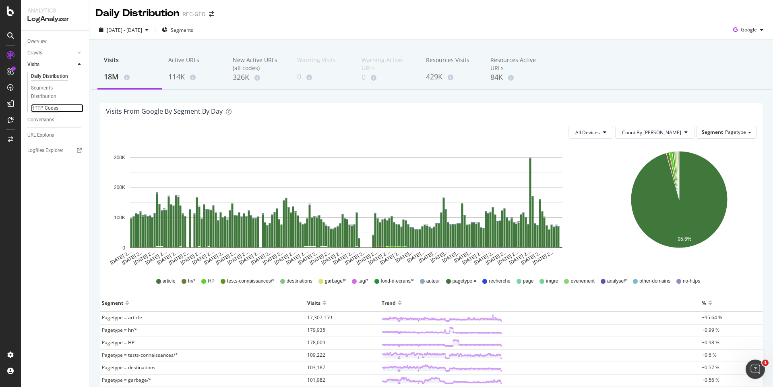
click at [52, 108] on div "HTTP Codes" at bounding box center [44, 108] width 27 height 8
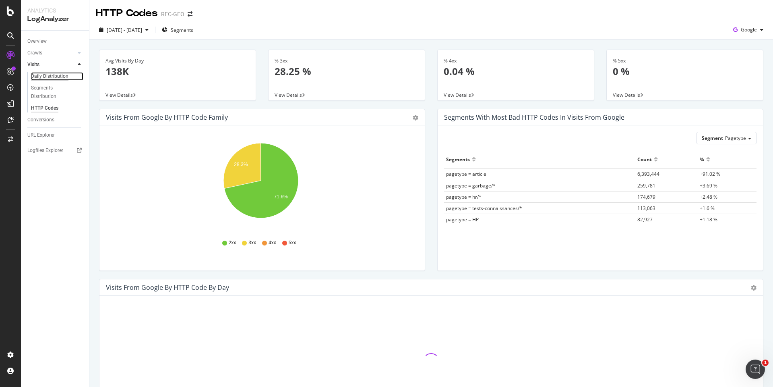
click at [46, 78] on div "Daily Distribution" at bounding box center [49, 76] width 37 height 8
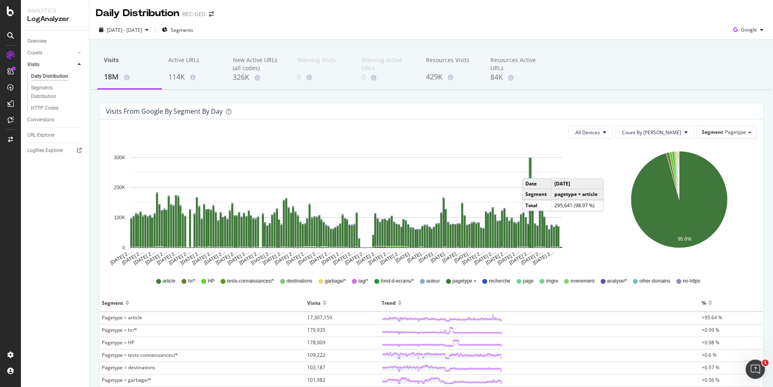
click at [531, 170] on rect "A chart." at bounding box center [531, 202] width 2 height 89
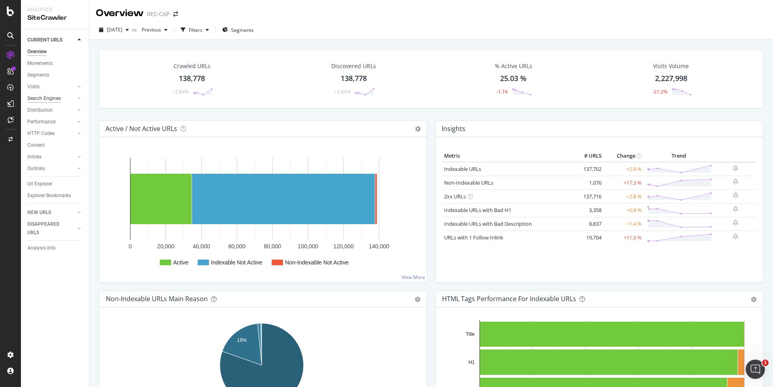
click at [58, 100] on div "Search Engines" at bounding box center [43, 98] width 33 height 8
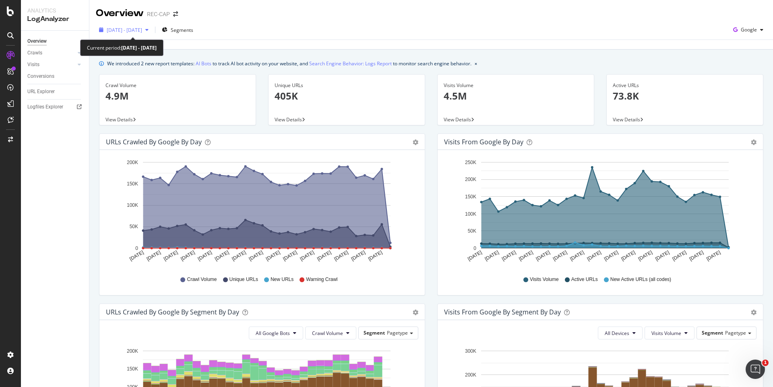
click at [138, 26] on div "[DATE] - [DATE]" at bounding box center [124, 30] width 56 height 12
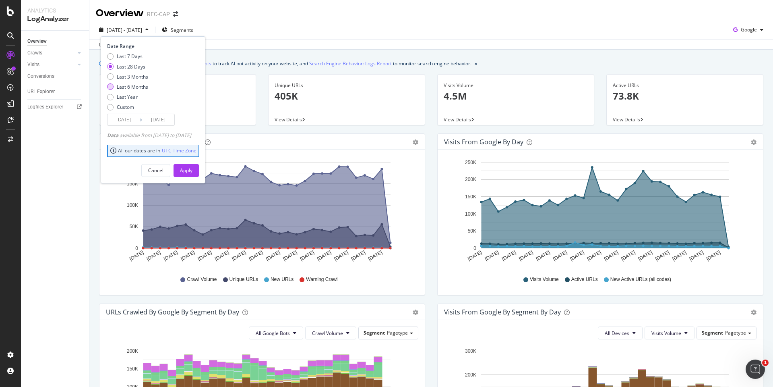
click at [129, 88] on div "Last 6 Months" at bounding box center [132, 86] width 31 height 7
type input "2025/03/06"
click at [193, 169] on div "Apply" at bounding box center [186, 170] width 12 height 7
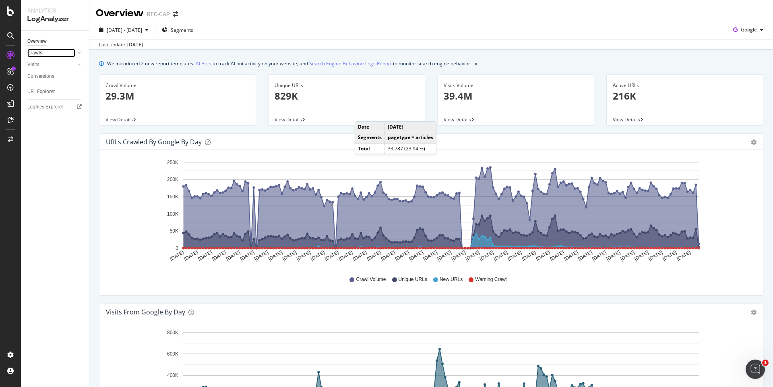
click at [70, 55] on div at bounding box center [71, 53] width 8 height 8
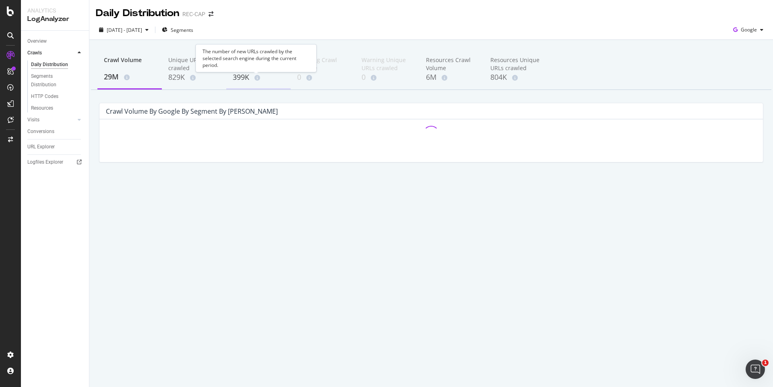
click at [249, 68] on div "The number of new URLs crawled by the selected search engine during the current…" at bounding box center [256, 58] width 121 height 28
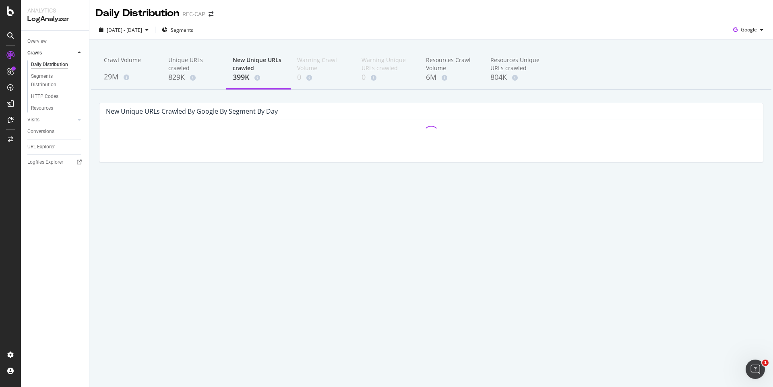
click at [241, 77] on div "399K" at bounding box center [259, 77] width 52 height 10
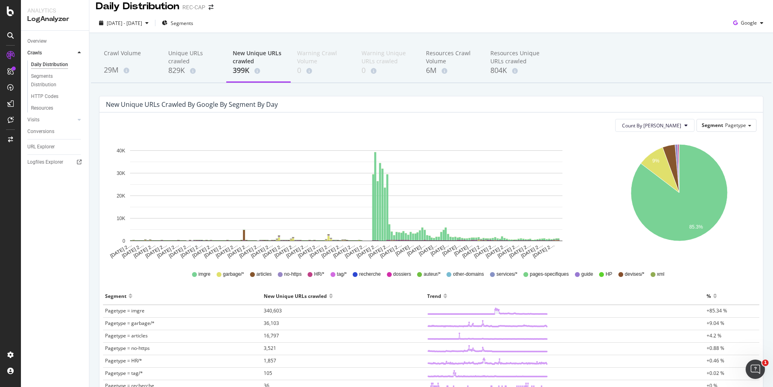
scroll to position [123, 0]
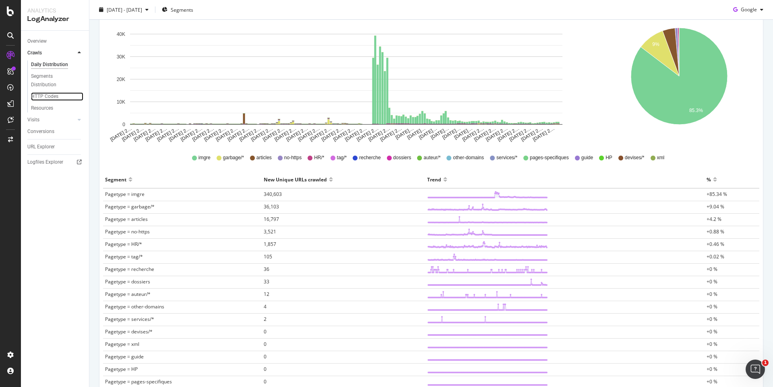
click at [44, 95] on div "HTTP Codes" at bounding box center [44, 96] width 27 height 8
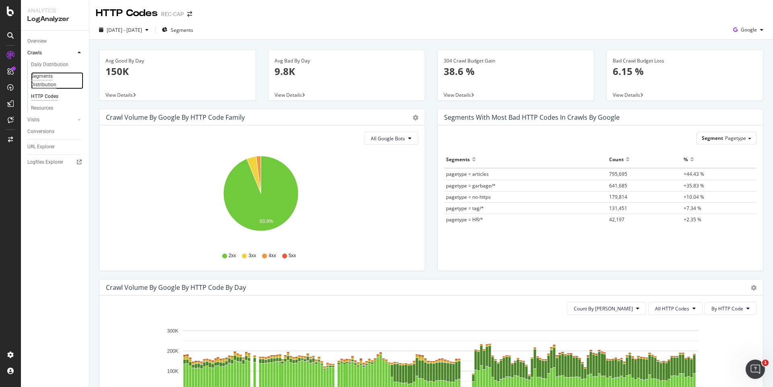
click at [44, 77] on div "Segments Distribution" at bounding box center [53, 80] width 45 height 17
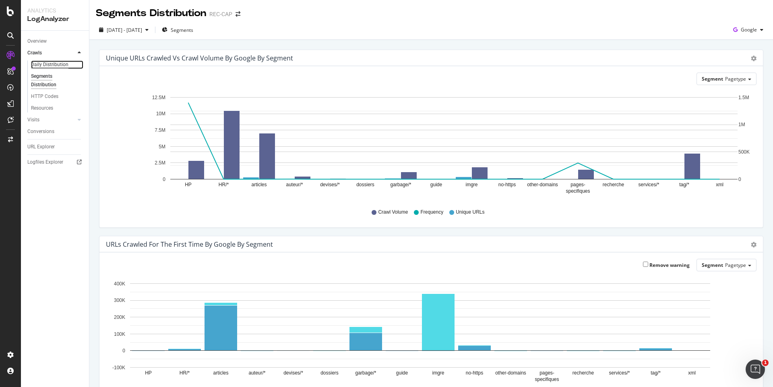
click at [46, 68] on div "Daily Distribution" at bounding box center [49, 64] width 37 height 8
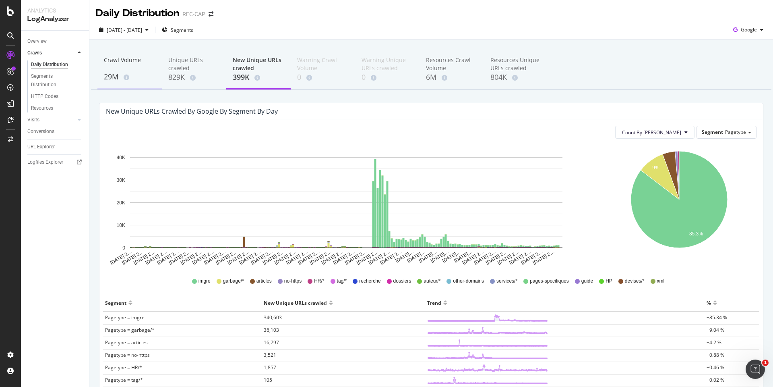
click at [105, 64] on div "Crawl Volume" at bounding box center [130, 63] width 52 height 15
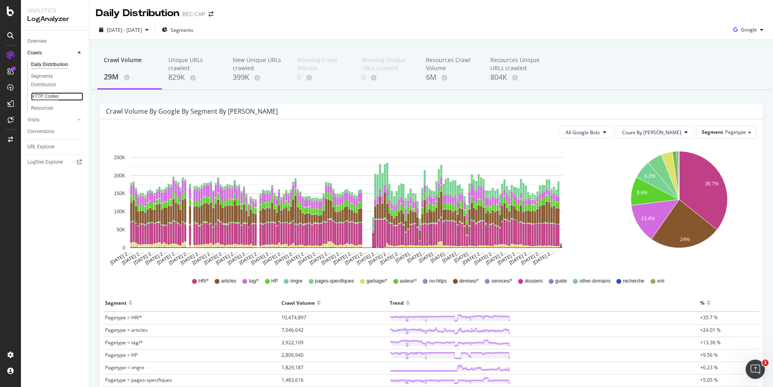
click at [55, 96] on div "HTTP Codes" at bounding box center [44, 96] width 27 height 8
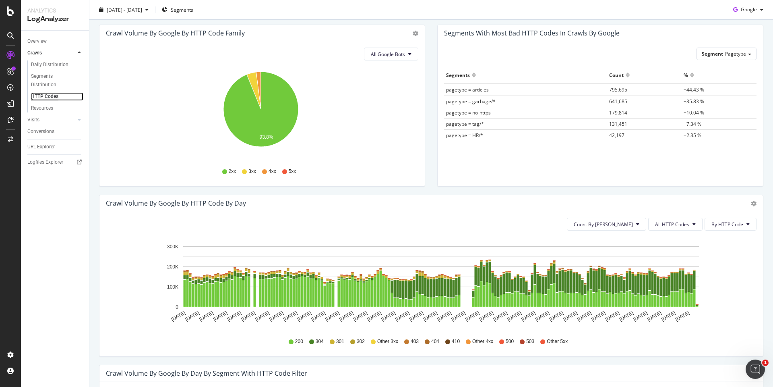
scroll to position [233, 0]
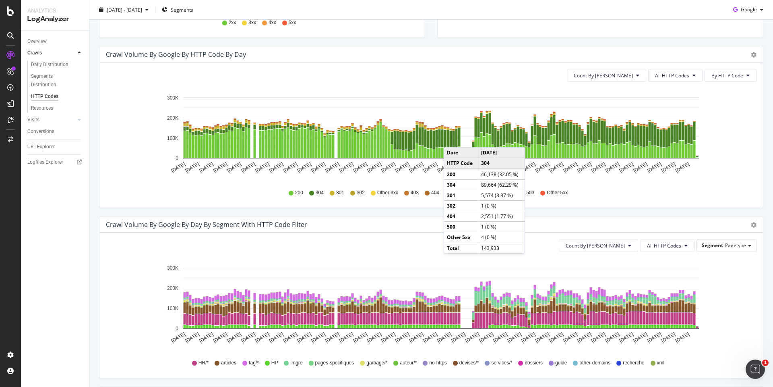
click at [452, 139] on rect "A chart." at bounding box center [454, 140] width 4 height 19
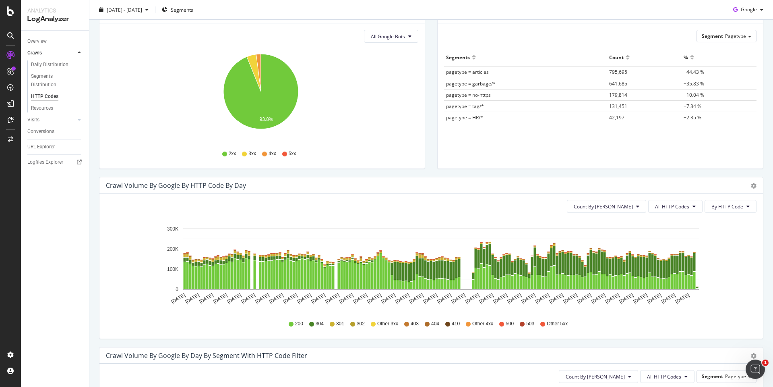
scroll to position [116, 0]
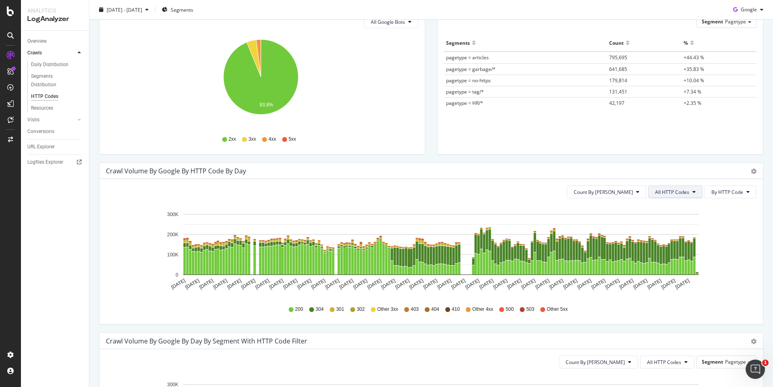
click at [684, 195] on span "All HTTP Codes" at bounding box center [672, 192] width 34 height 7
click at [668, 239] on span "Bad HTTP Codes" at bounding box center [671, 237] width 41 height 7
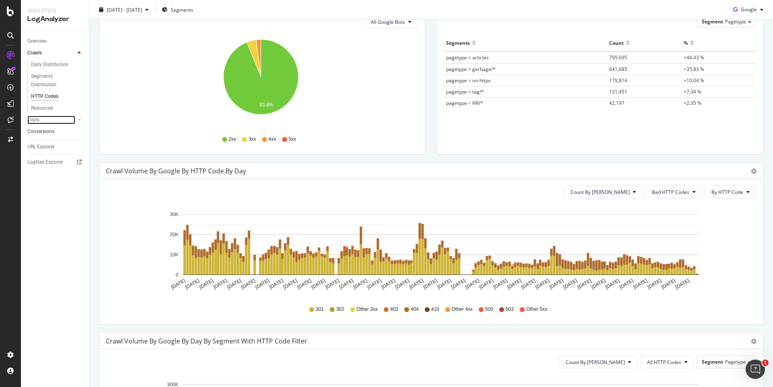
click at [41, 118] on link "Visits" at bounding box center [51, 120] width 48 height 8
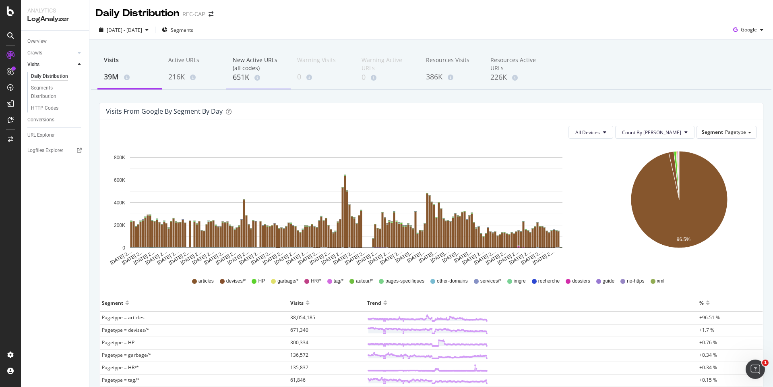
click at [252, 75] on div "651K" at bounding box center [259, 77] width 52 height 10
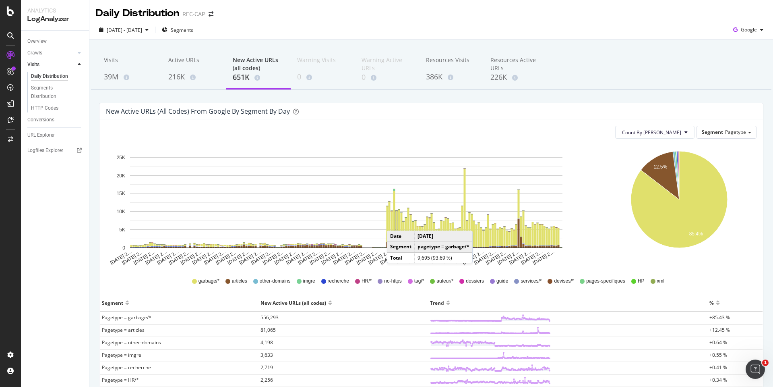
click at [395, 222] on rect "A chart." at bounding box center [396, 228] width 3 height 36
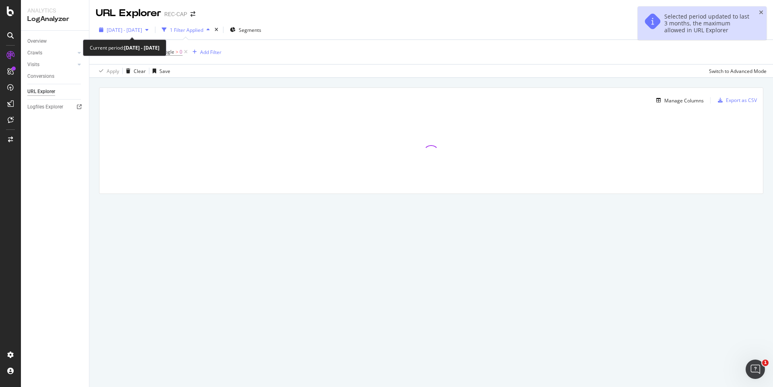
click at [151, 25] on div "[DATE] - [DATE]" at bounding box center [124, 30] width 56 height 12
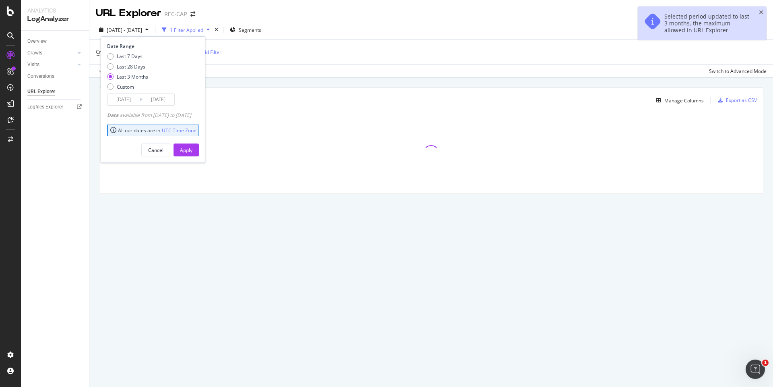
click at [151, 25] on div "[DATE] - [DATE]" at bounding box center [124, 30] width 56 height 12
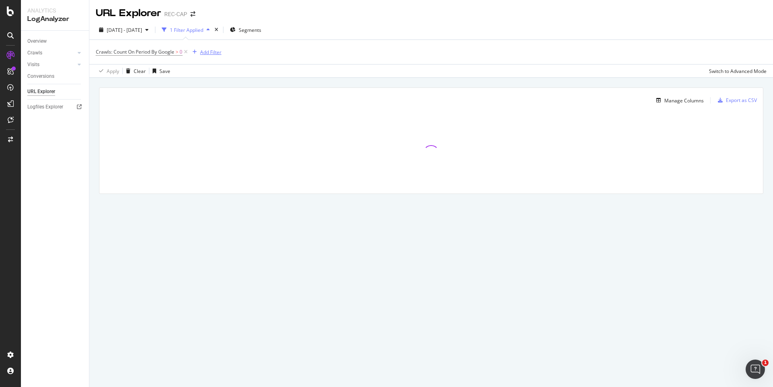
click at [219, 55] on div "Add Filter" at bounding box center [210, 52] width 21 height 7
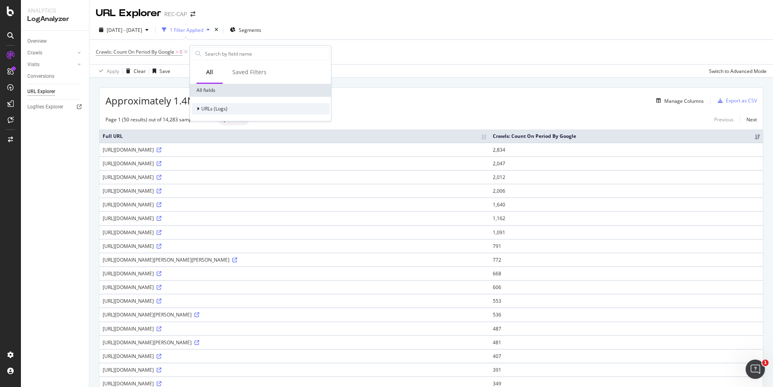
click at [212, 107] on span "URLs (Logs)" at bounding box center [214, 108] width 26 height 7
click at [216, 147] on span "Crawls" at bounding box center [213, 145] width 15 height 7
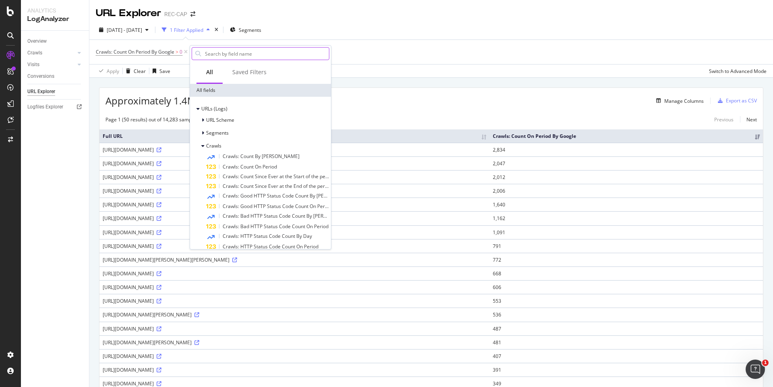
click at [257, 56] on input "text" at bounding box center [266, 54] width 125 height 12
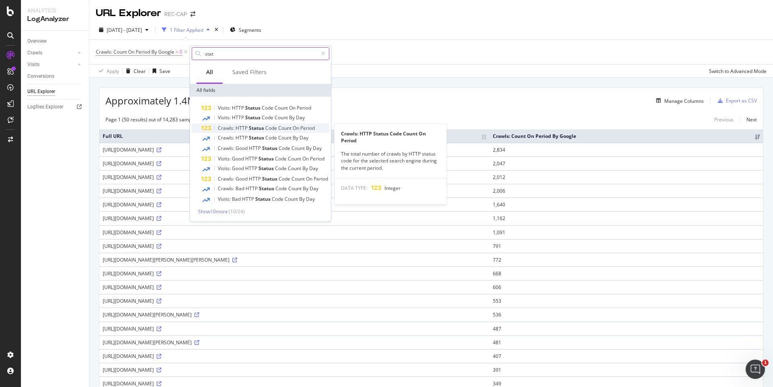
type input "stat"
click at [259, 129] on span "Status" at bounding box center [257, 127] width 17 height 7
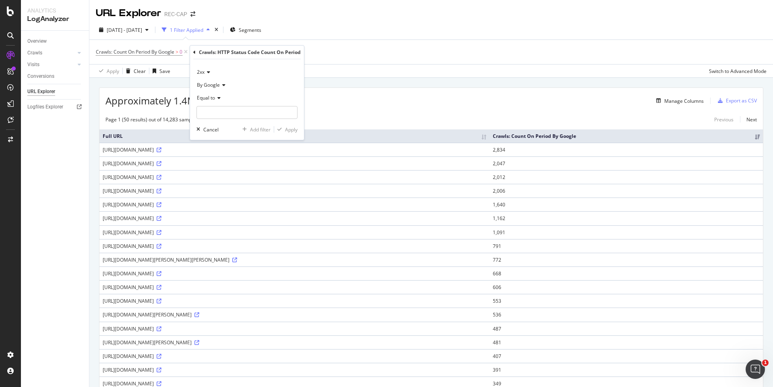
click at [210, 71] on div "2xx" at bounding box center [247, 72] width 101 height 13
click at [226, 159] on div "304" at bounding box center [242, 162] width 86 height 10
click at [218, 98] on icon at bounding box center [218, 97] width 6 height 5
click at [224, 157] on span "Greater than" at bounding box center [215, 156] width 29 height 7
click at [230, 114] on input "number" at bounding box center [247, 112] width 101 height 13
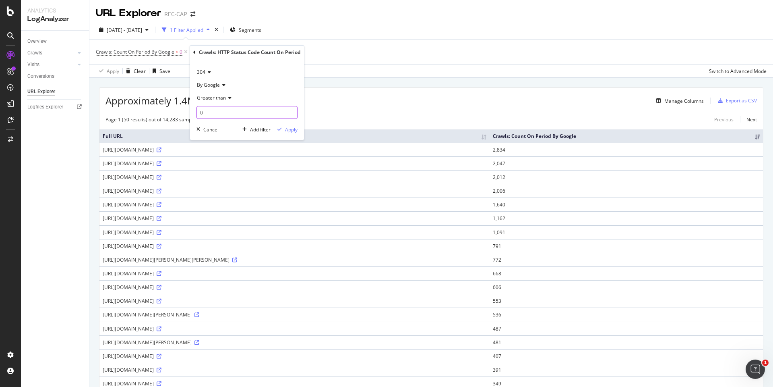
type input "0"
click at [295, 126] on div "Apply" at bounding box center [291, 129] width 12 height 7
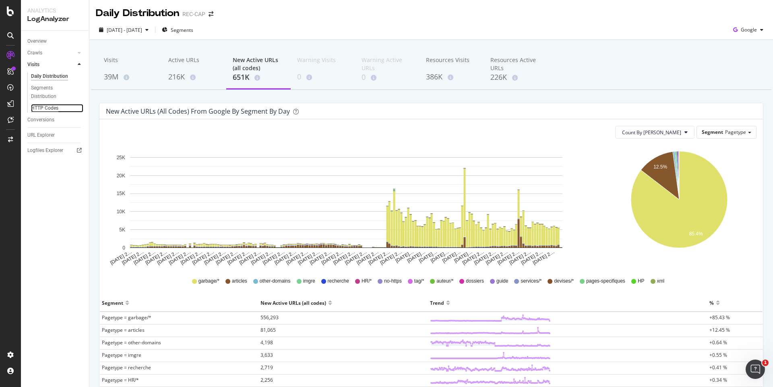
click at [41, 109] on div "HTTP Codes" at bounding box center [44, 108] width 27 height 8
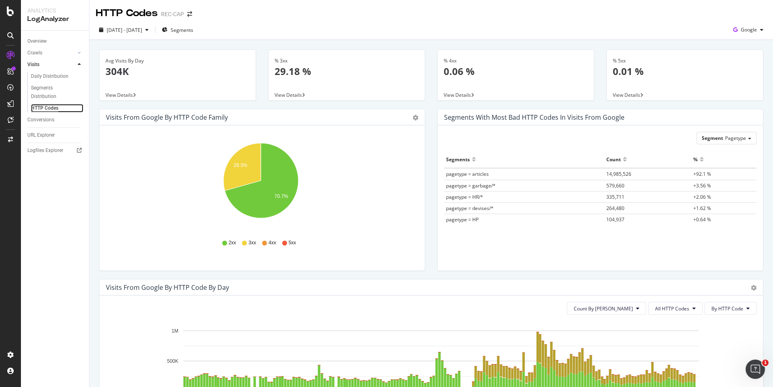
scroll to position [164, 0]
